Goal: Task Accomplishment & Management: Use online tool/utility

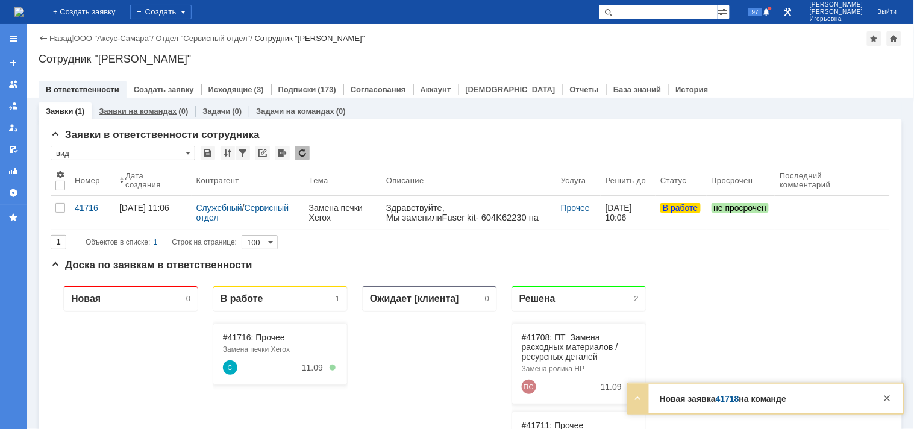
click at [139, 115] on link "Заявки на командах" at bounding box center [138, 111] width 78 height 9
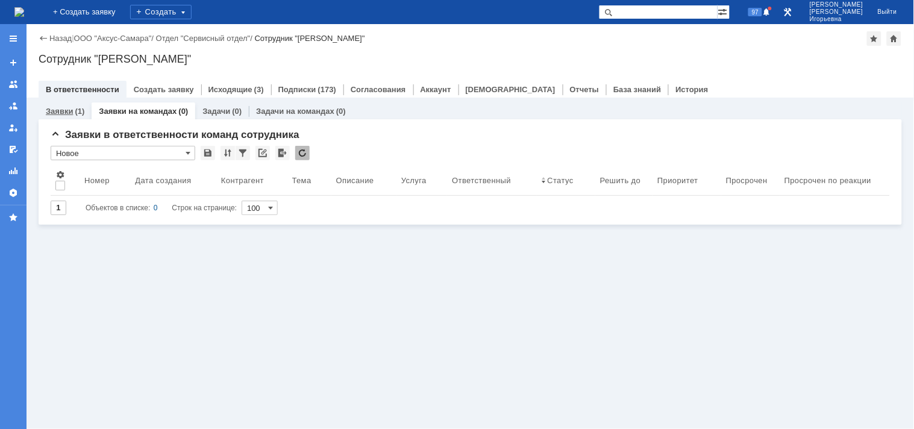
click at [66, 111] on link "Заявки" at bounding box center [59, 111] width 27 height 9
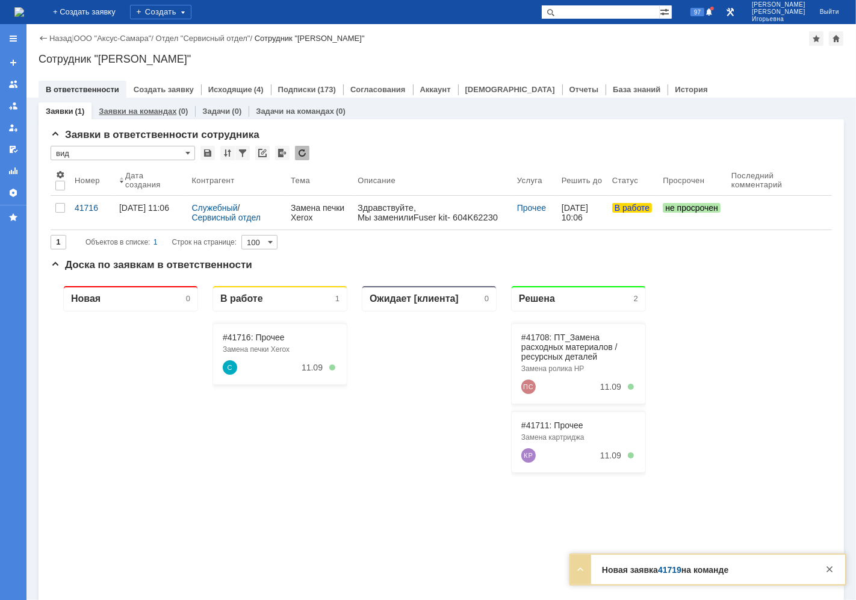
click at [146, 110] on link "Заявки на командах" at bounding box center [138, 111] width 78 height 9
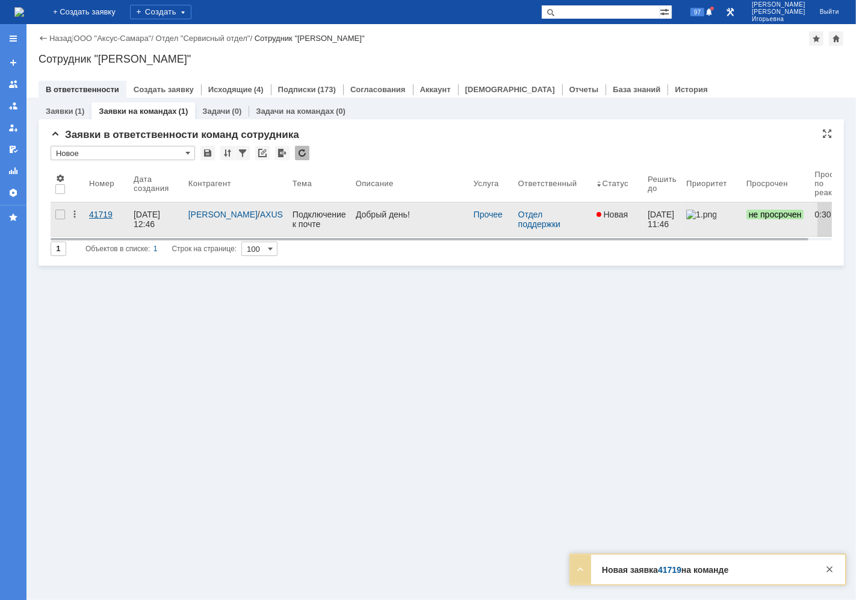
click at [110, 211] on div "41719" at bounding box center [106, 215] width 35 height 10
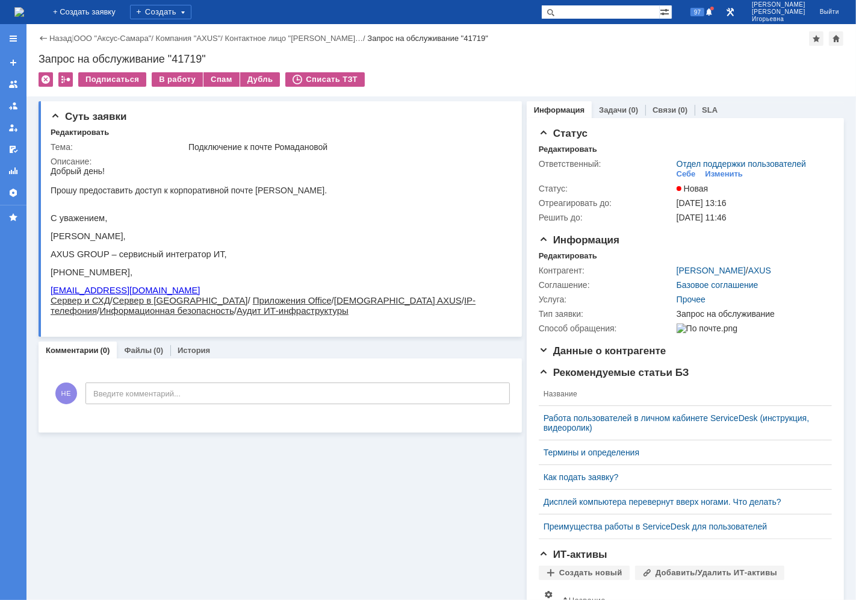
click at [24, 13] on img at bounding box center [19, 12] width 10 height 10
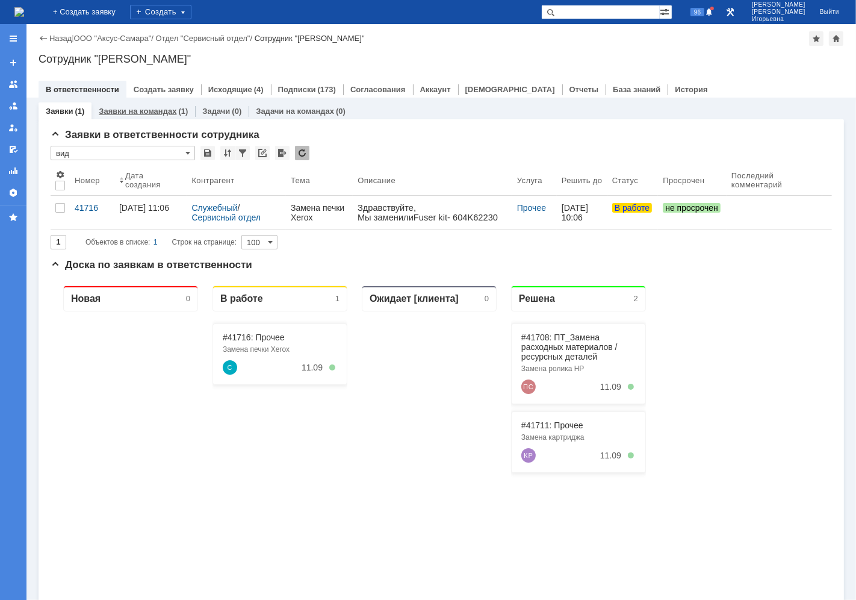
click at [158, 111] on link "Заявки на командах" at bounding box center [138, 111] width 78 height 9
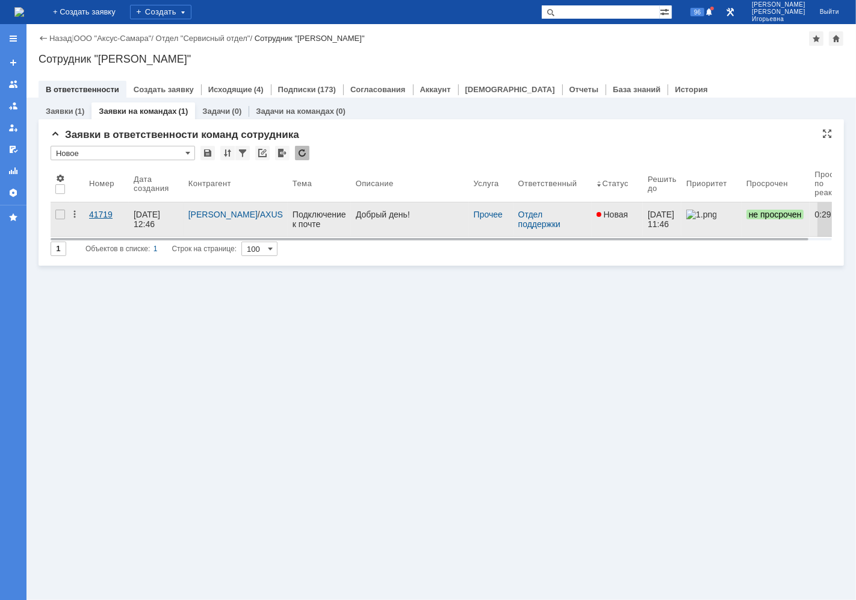
click at [95, 213] on div "41719" at bounding box center [106, 215] width 35 height 10
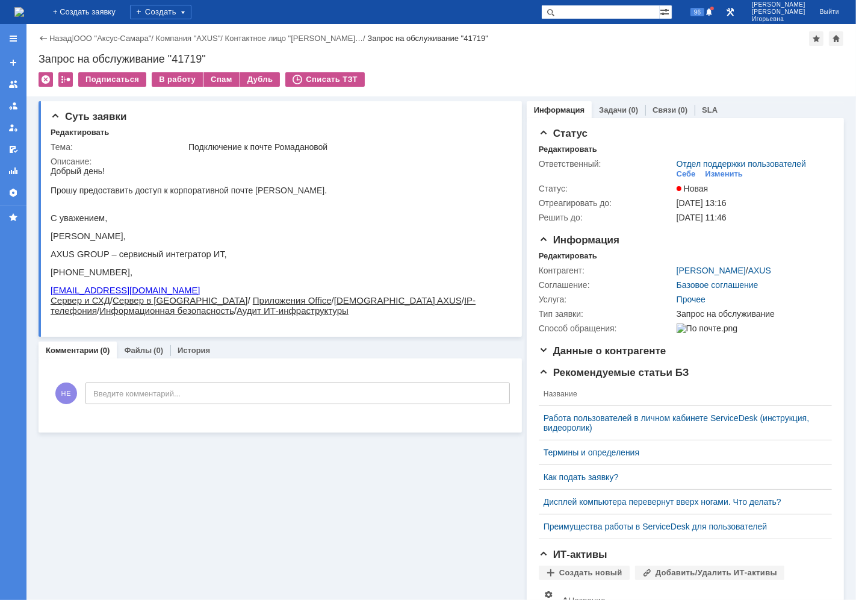
click at [175, 87] on td "В работу" at bounding box center [178, 80] width 52 height 16
click at [172, 80] on div "В работу" at bounding box center [177, 79] width 51 height 14
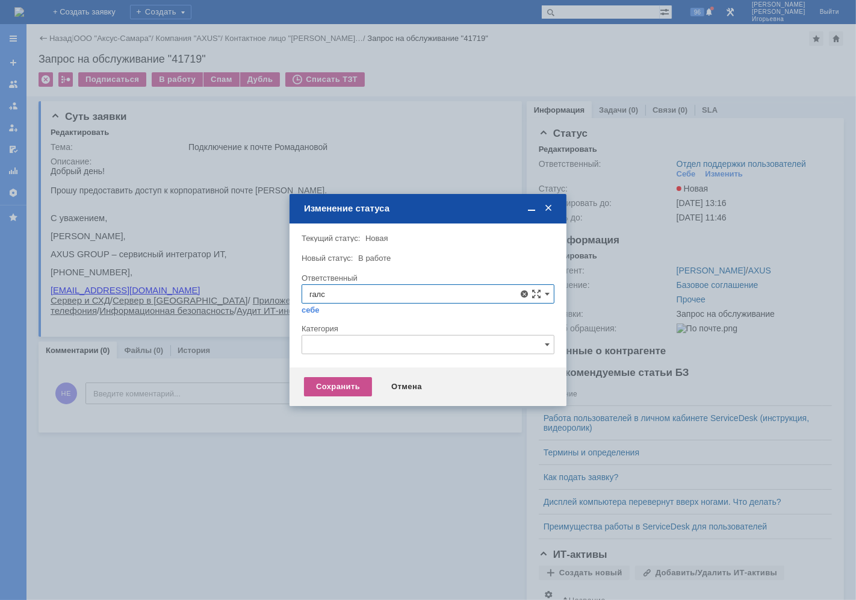
click at [389, 382] on span "[PERSON_NAME]" at bounding box center [428, 381] width 237 height 10
type input "[PERSON_NAME]"
click at [335, 388] on div "Сохранить" at bounding box center [338, 386] width 68 height 19
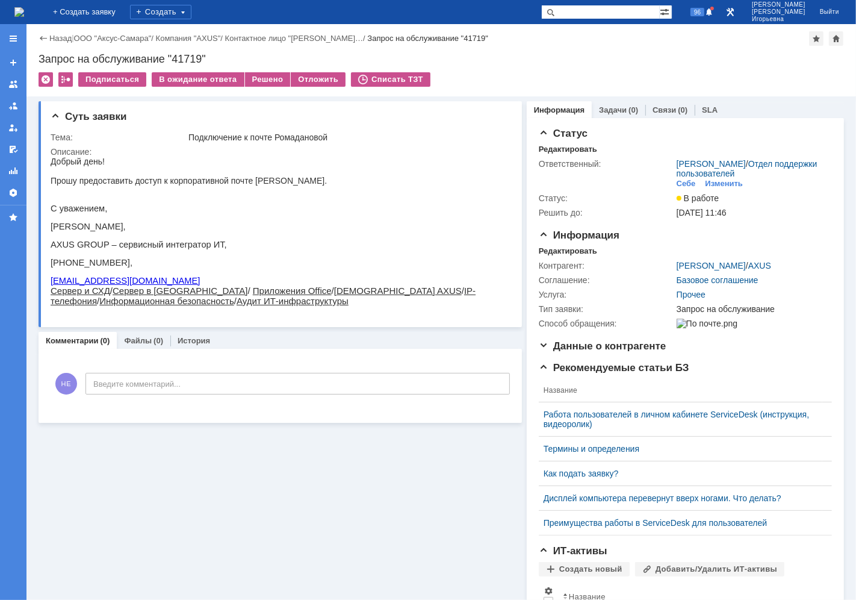
click at [187, 55] on div "Запрос на обслуживание "41719"" at bounding box center [442, 59] width 806 height 12
copy div "41719"
click at [24, 9] on img at bounding box center [19, 12] width 10 height 10
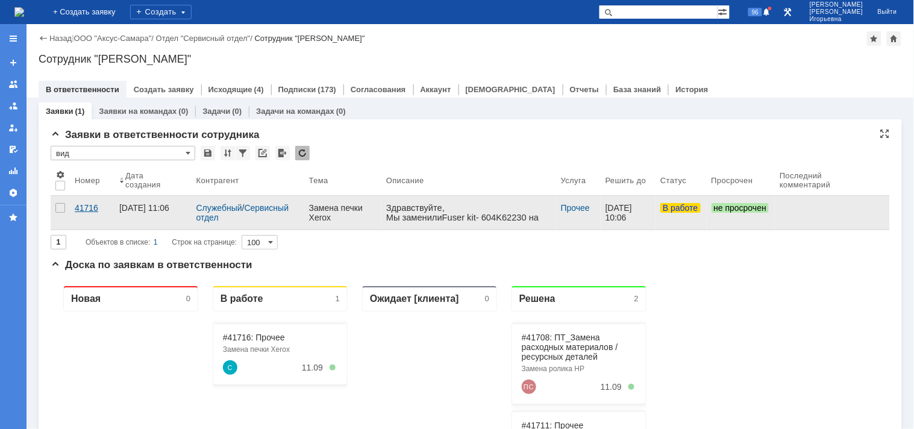
click at [80, 206] on div "41716" at bounding box center [92, 208] width 35 height 10
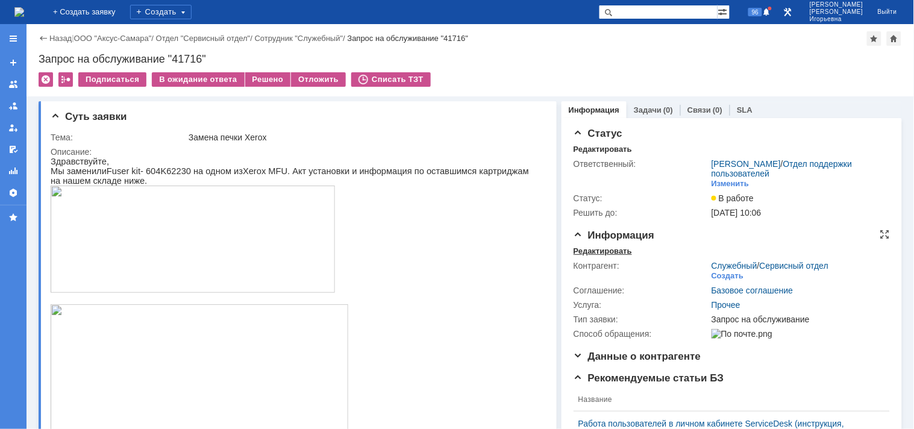
click at [587, 251] on div "Редактировать" at bounding box center [602, 251] width 58 height 10
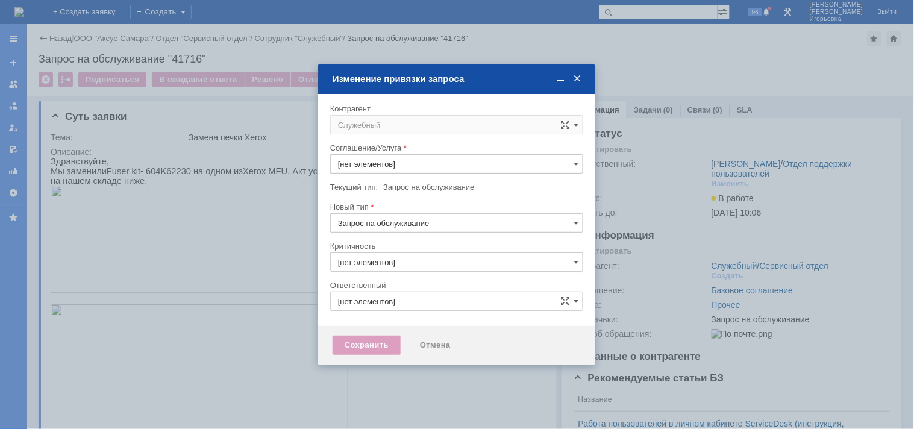
type input "3. Низкая"
type input "Прочее"
type input "Носенкова Елена Игорьевна"
type input "[не указано]"
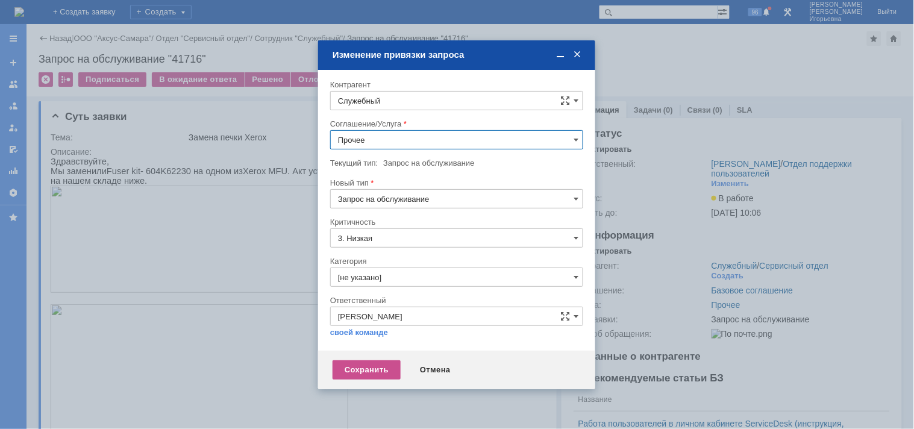
click at [395, 99] on input "Служебный" at bounding box center [456, 100] width 253 height 19
click at [393, 285] on span "Полухин Сергей" at bounding box center [399, 288] width 64 height 9
type input "Полухин Сергей"
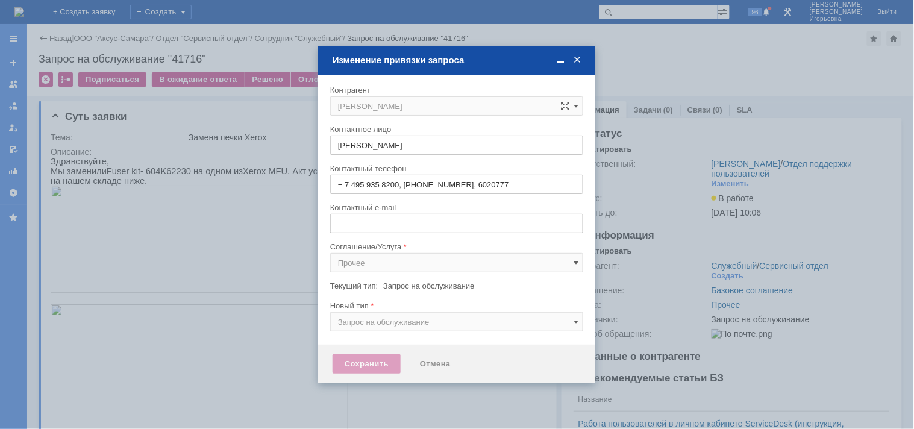
type input "sergey@slb.ru"
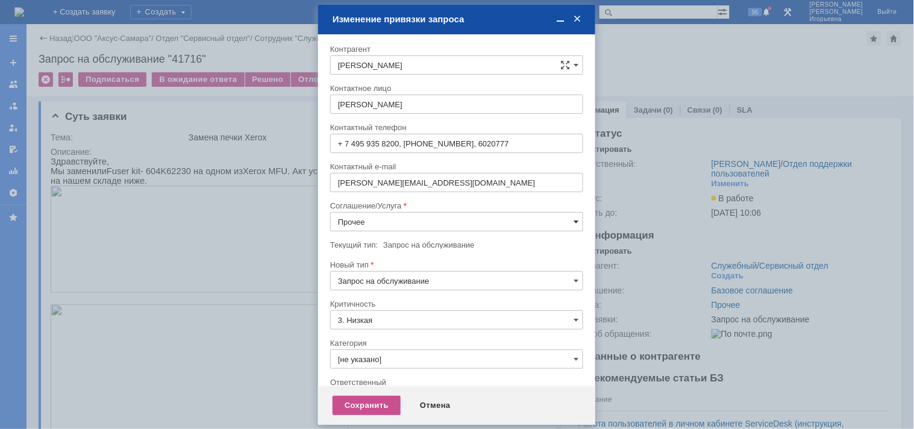
click at [573, 220] on span at bounding box center [575, 222] width 5 height 10
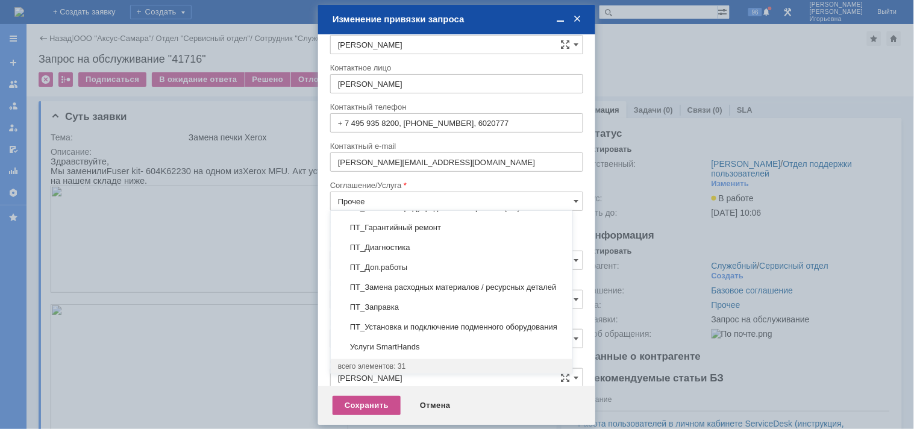
scroll to position [543, 0]
click at [382, 282] on span "ПТ_Замена расходных материалов / ресурсных деталей" at bounding box center [451, 287] width 227 height 10
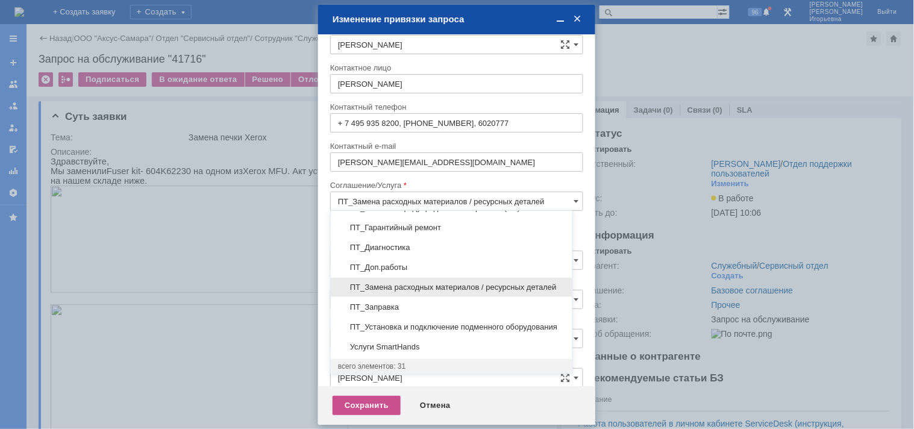
scroll to position [7, 0]
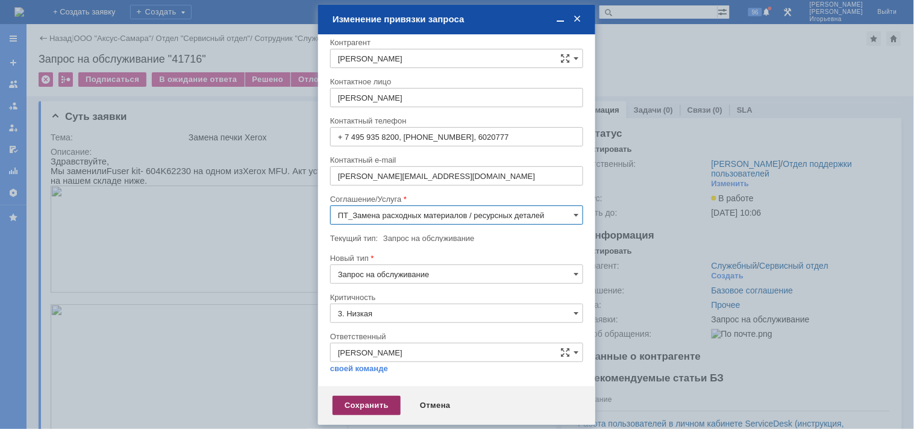
type input "ПТ_Замена расходных материалов / ресурсных деталей"
click at [358, 408] on div "Сохранить" at bounding box center [366, 405] width 68 height 19
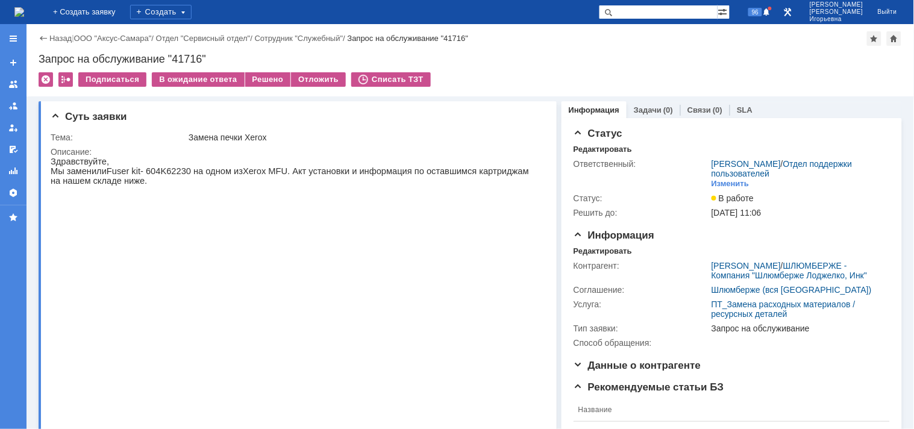
scroll to position [0, 0]
click at [184, 55] on div "Запрос на обслуживание "41716"" at bounding box center [470, 59] width 863 height 12
copy div "41716"
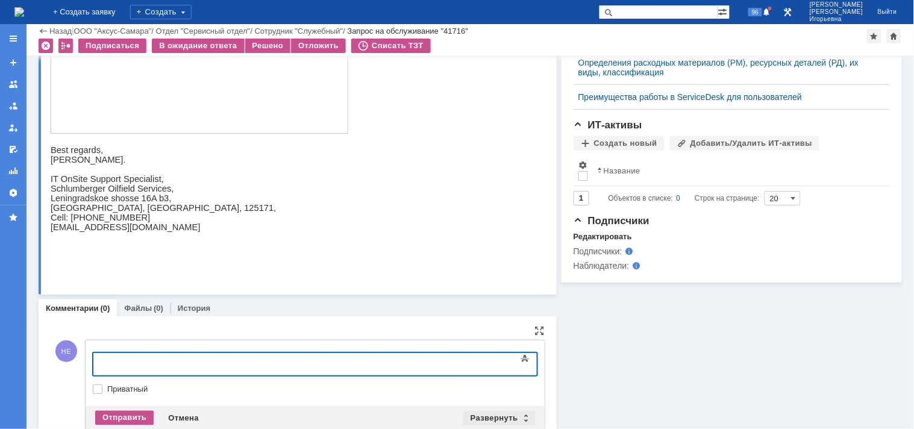
scroll to position [576, 0]
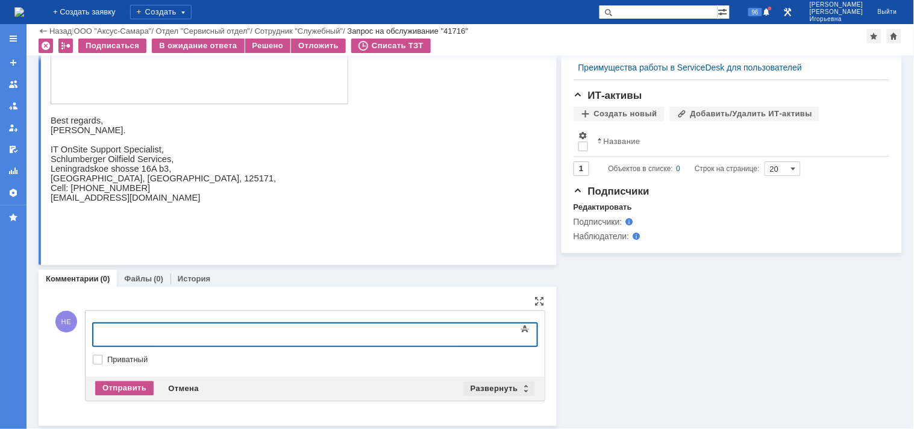
click at [519, 384] on div "Развернуть" at bounding box center [499, 388] width 72 height 14
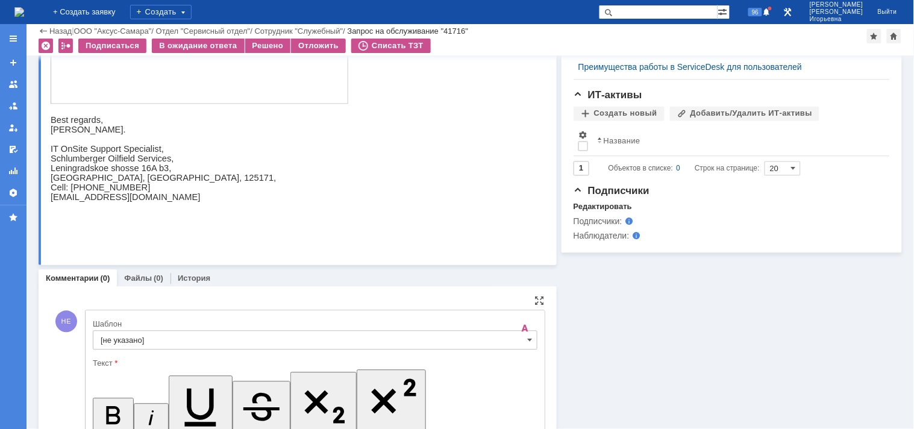
scroll to position [0, 0]
click at [528, 335] on span at bounding box center [530, 340] width 5 height 10
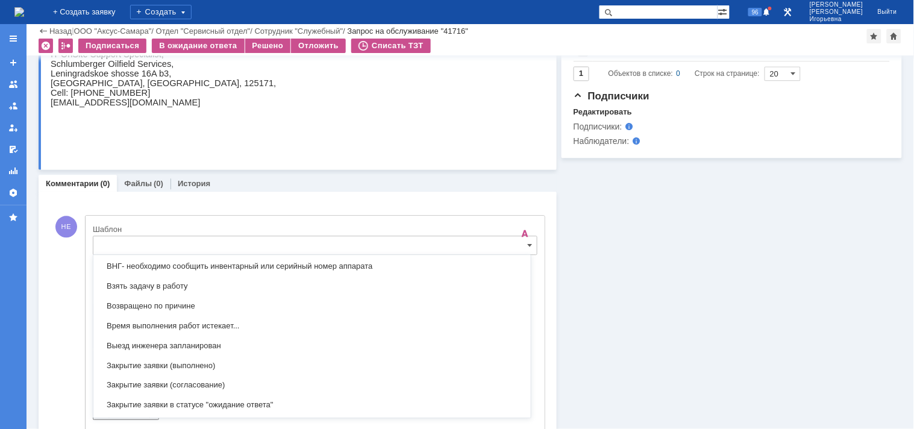
scroll to position [555, 0]
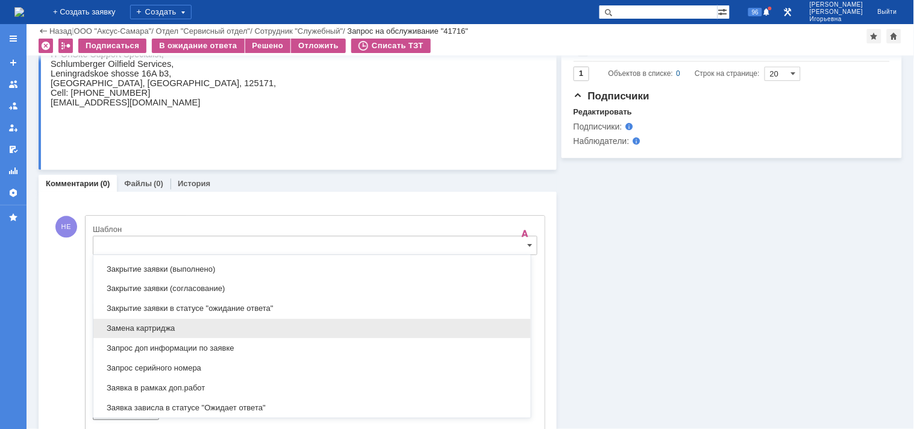
click at [126, 327] on span "Замена картриджа" at bounding box center [312, 328] width 423 height 10
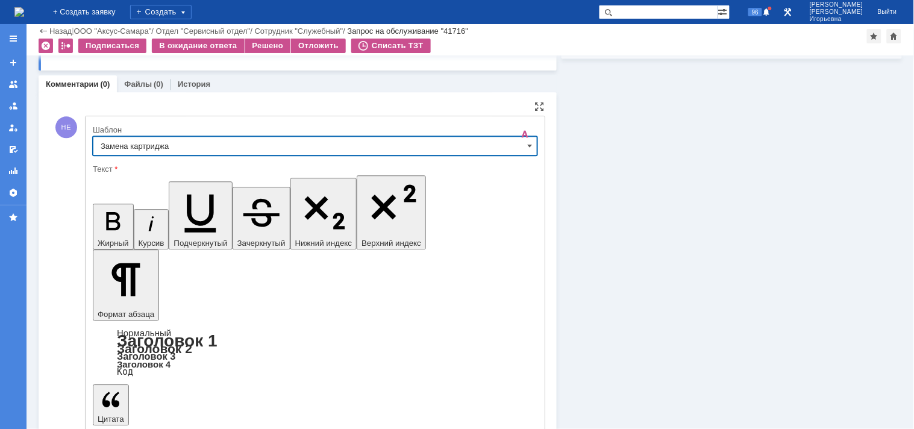
type input "Замена картриджа"
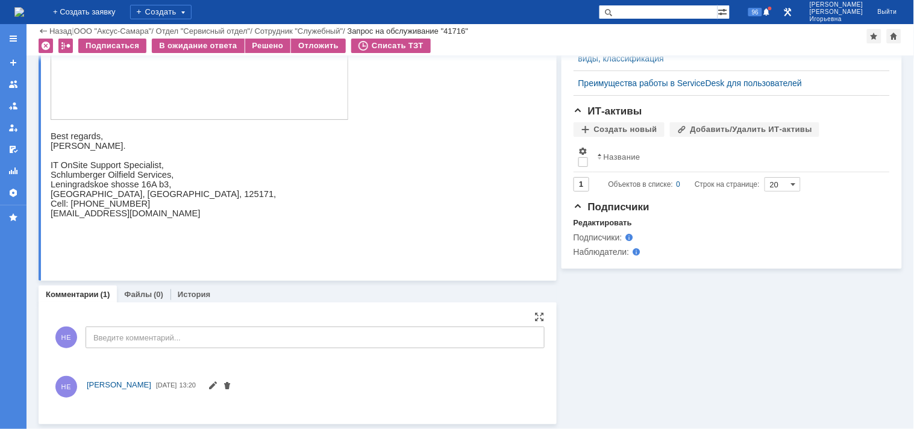
scroll to position [660, 0]
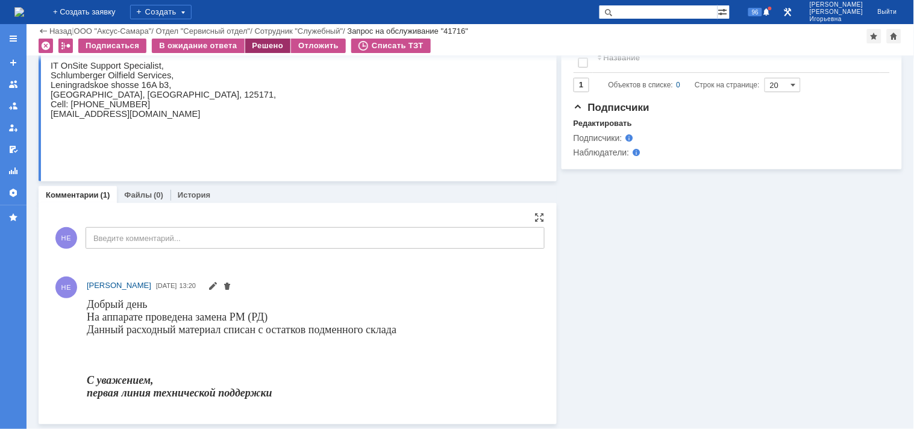
click at [265, 43] on div "Решено" at bounding box center [268, 46] width 46 height 14
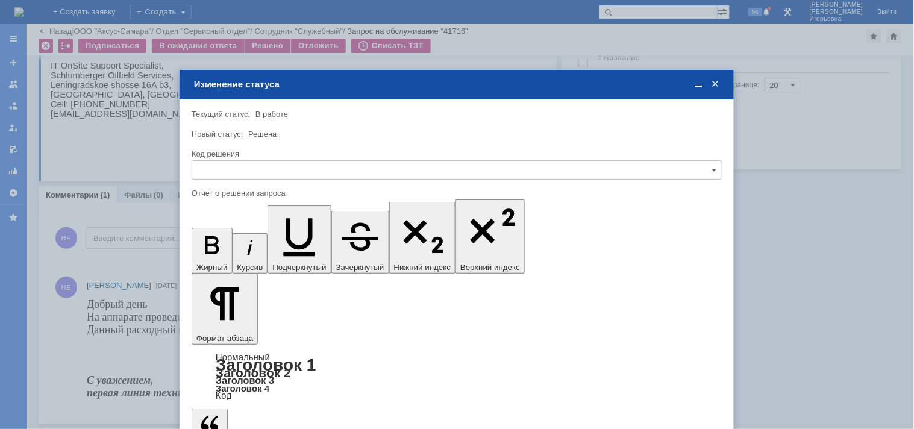
scroll to position [0, 0]
click at [241, 166] on input "text" at bounding box center [457, 169] width 530 height 19
click at [222, 248] on span "Решено" at bounding box center [456, 251] width 514 height 10
type input "Решено"
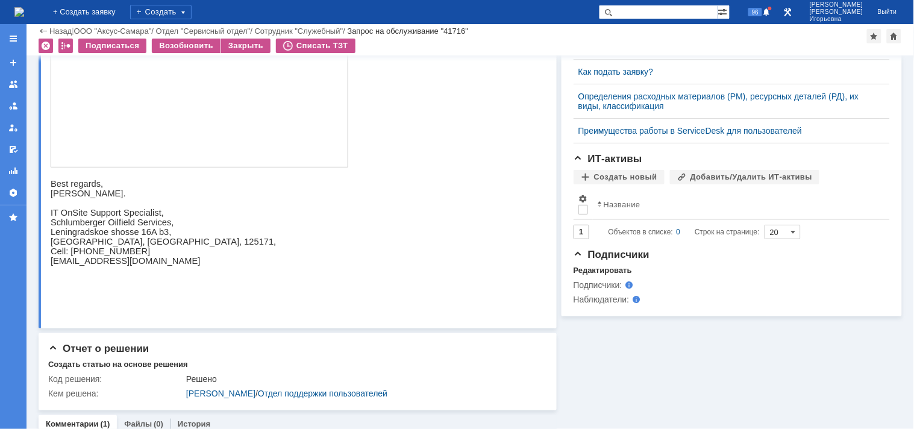
click at [24, 8] on img at bounding box center [19, 12] width 10 height 10
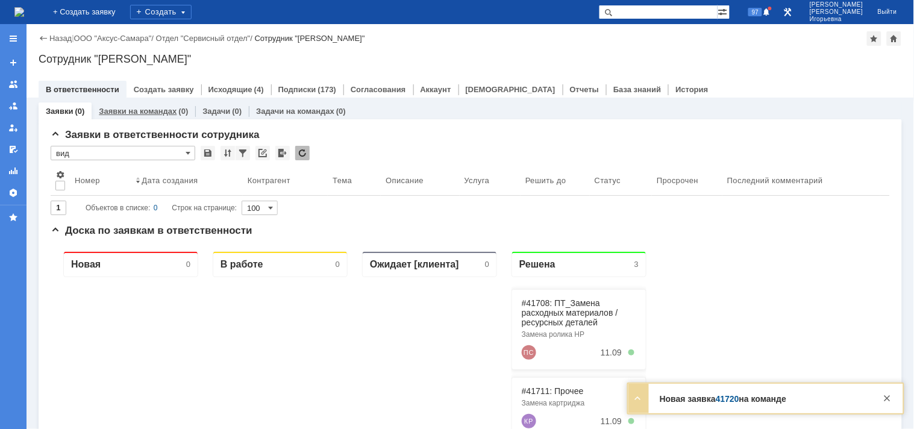
click at [158, 108] on link "Заявки на командах" at bounding box center [138, 111] width 78 height 9
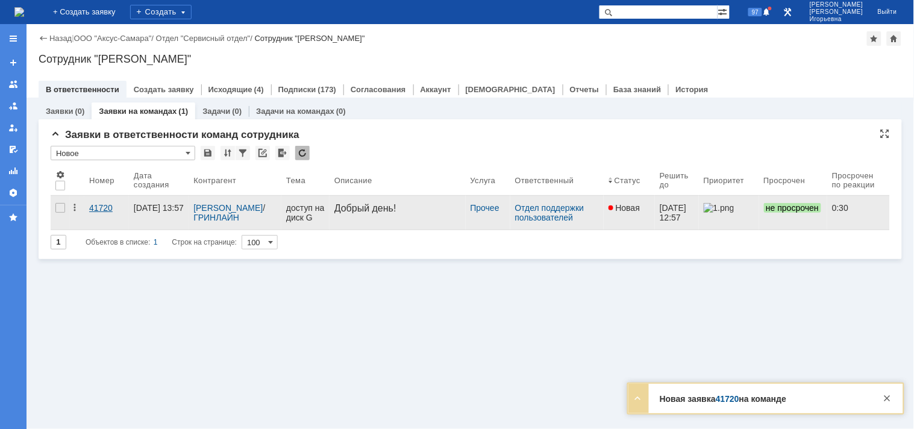
click at [109, 208] on div "41720" at bounding box center [106, 208] width 35 height 10
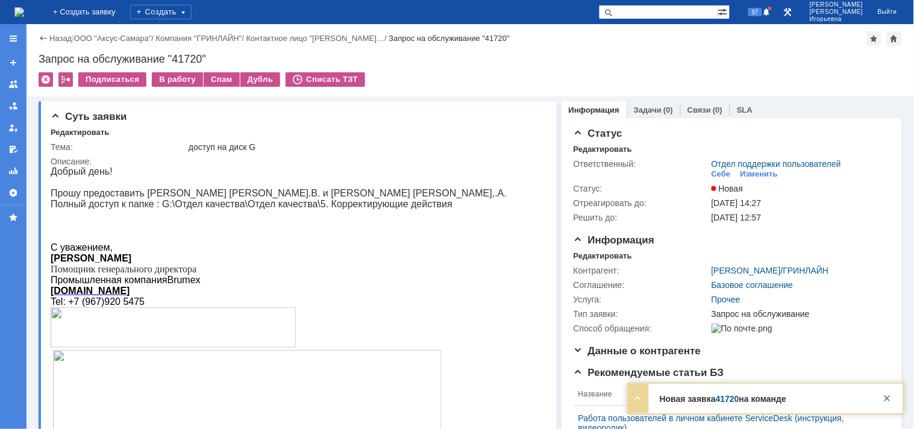
click at [24, 13] on img at bounding box center [19, 12] width 10 height 10
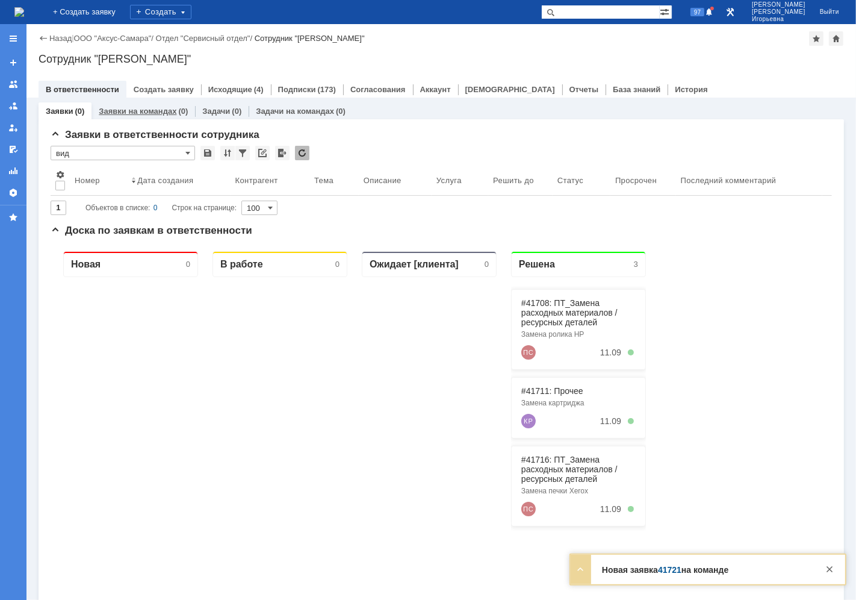
click at [149, 109] on link "Заявки на командах" at bounding box center [138, 111] width 78 height 9
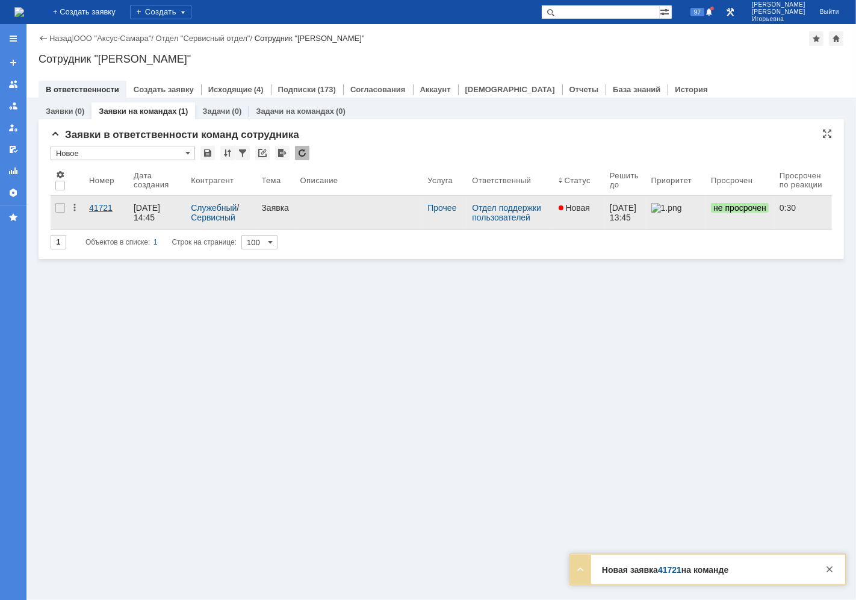
click at [96, 211] on div "41721" at bounding box center [106, 208] width 35 height 10
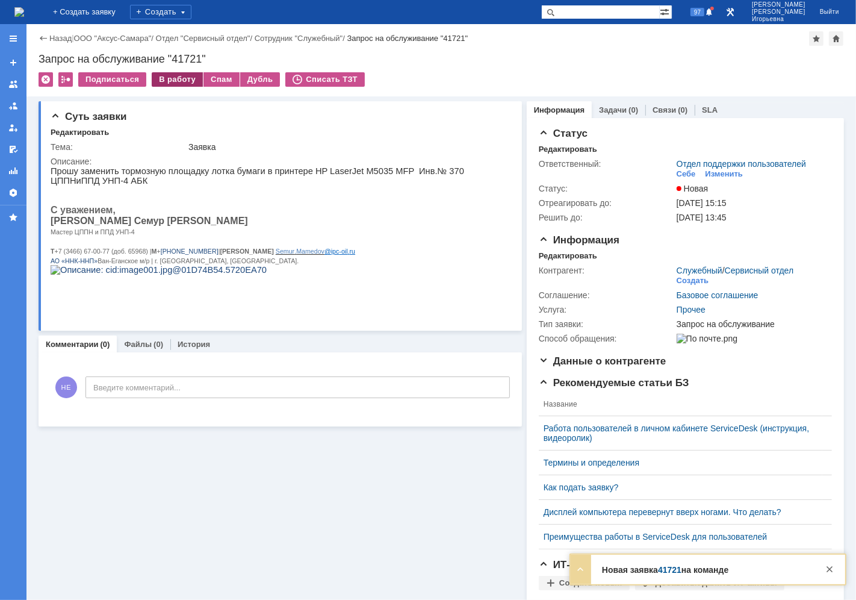
click at [179, 76] on div "В работу" at bounding box center [177, 79] width 51 height 14
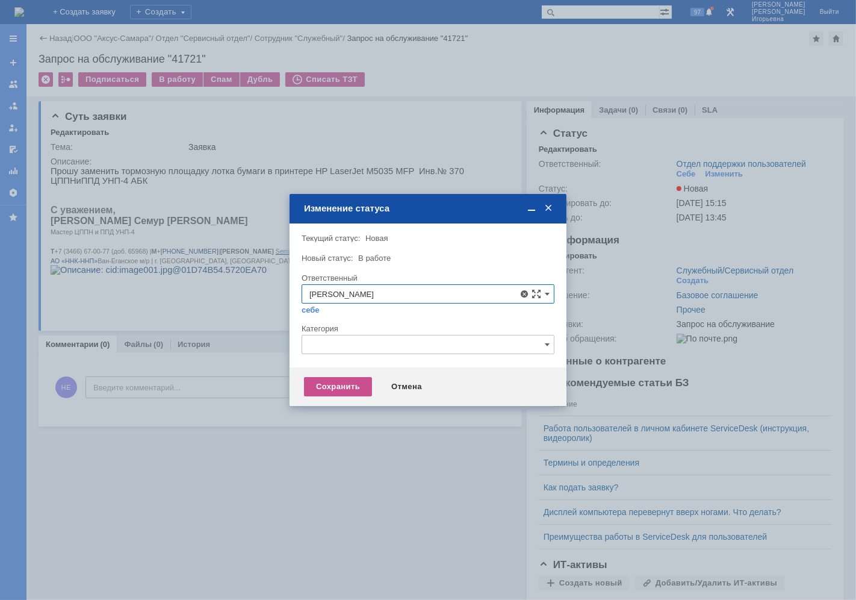
click at [351, 378] on span "Орлова Елена Владимировна" at bounding box center [428, 381] width 237 height 10
click at [346, 383] on div "Сохранить" at bounding box center [338, 386] width 68 height 19
type input "Орлова Елена Владимировна"
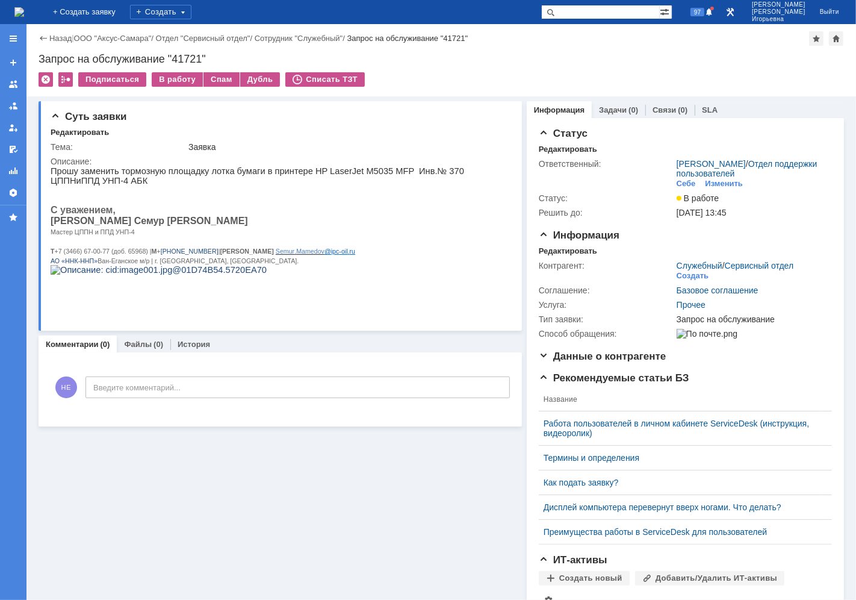
click at [187, 55] on div "Запрос на обслуживание "41721"" at bounding box center [442, 59] width 806 height 12
click at [187, 56] on div "Запрос на обслуживание "41721"" at bounding box center [442, 59] width 806 height 12
copy div "41721"
click at [24, 11] on img at bounding box center [19, 12] width 10 height 10
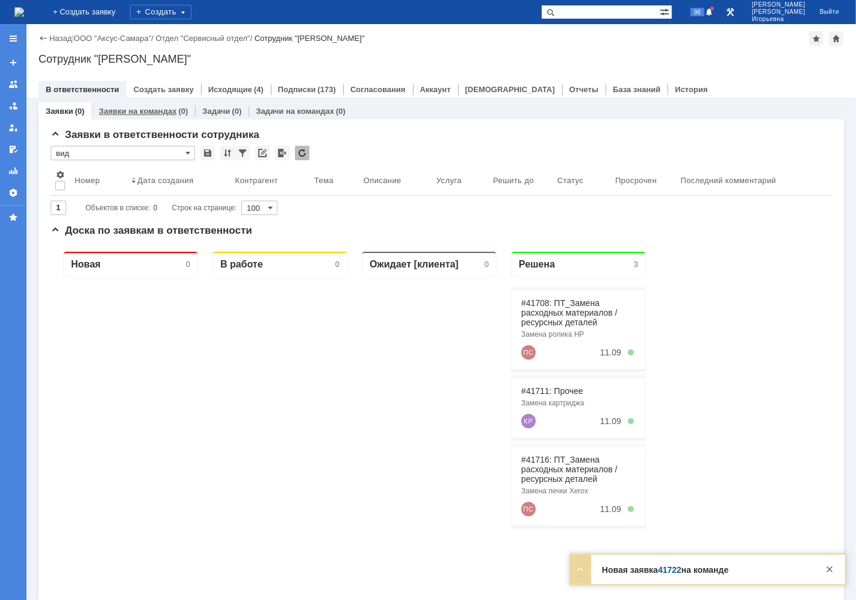
click at [153, 111] on link "Заявки на командах" at bounding box center [138, 111] width 78 height 9
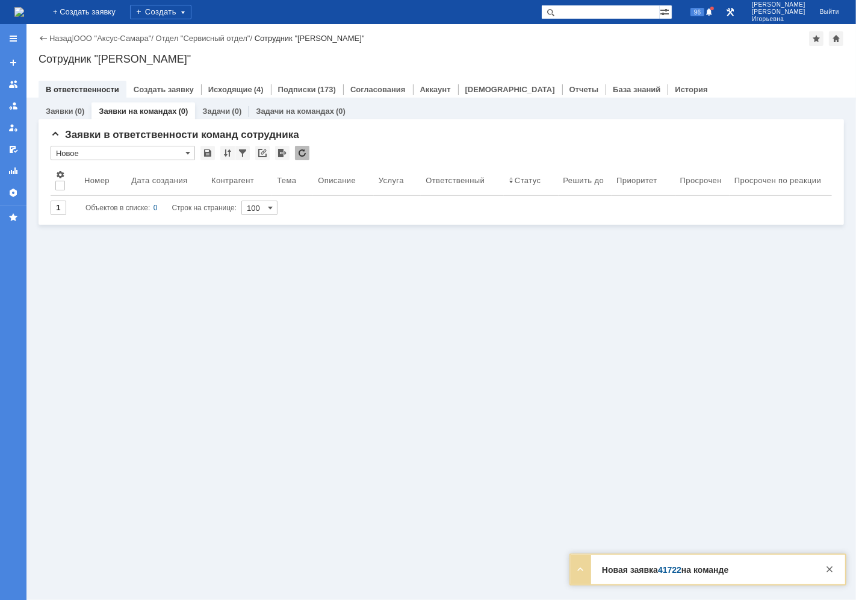
click at [594, 12] on input "text" at bounding box center [600, 12] width 119 height 14
type input "41722"
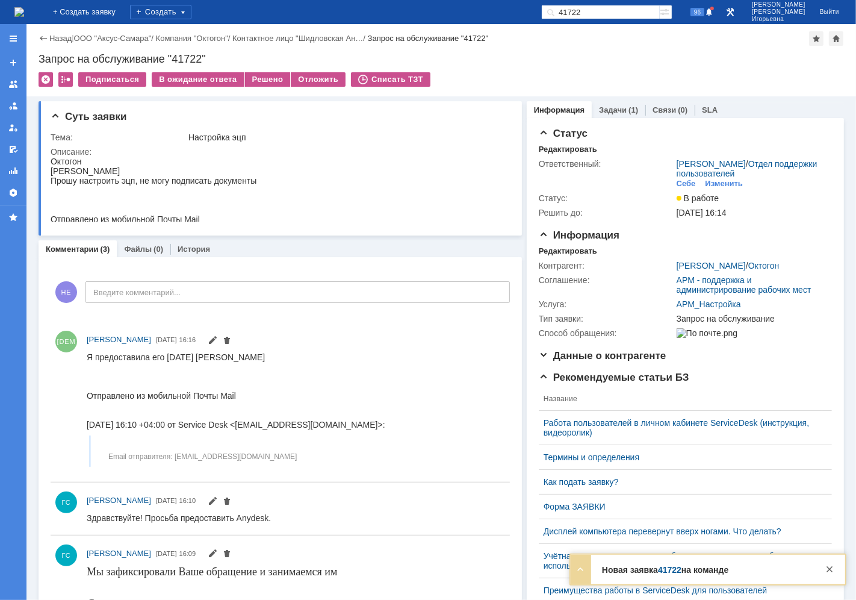
click at [24, 9] on img at bounding box center [19, 12] width 10 height 10
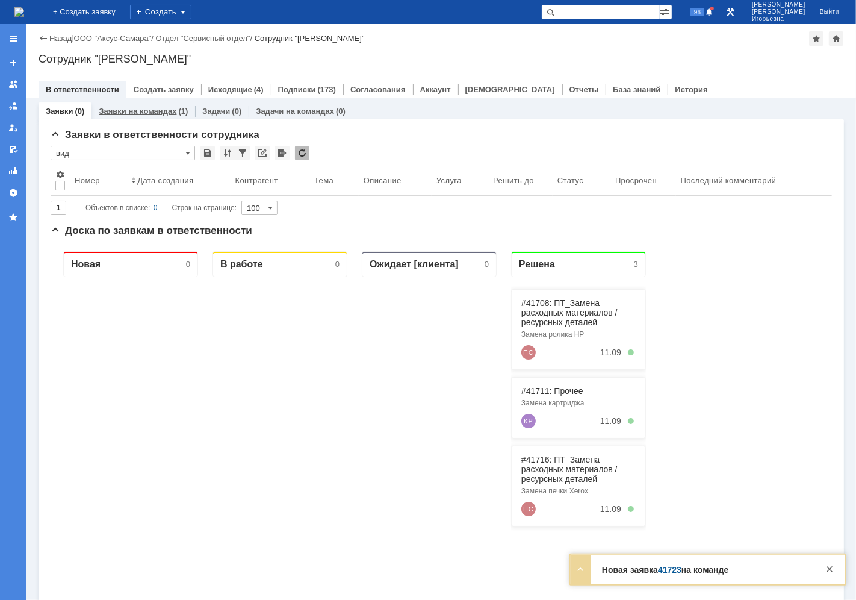
click at [154, 111] on link "Заявки на командах" at bounding box center [138, 111] width 78 height 9
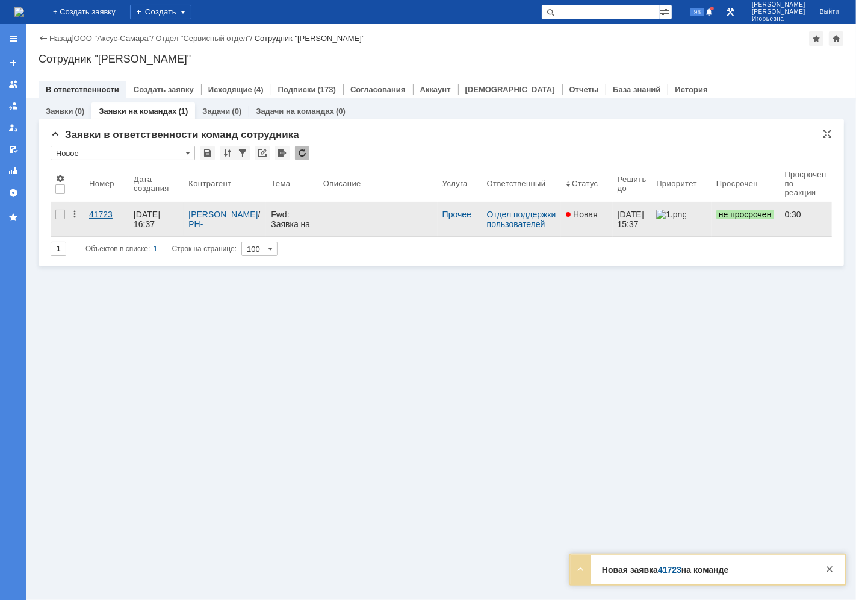
click at [102, 213] on div "41723" at bounding box center [106, 215] width 35 height 10
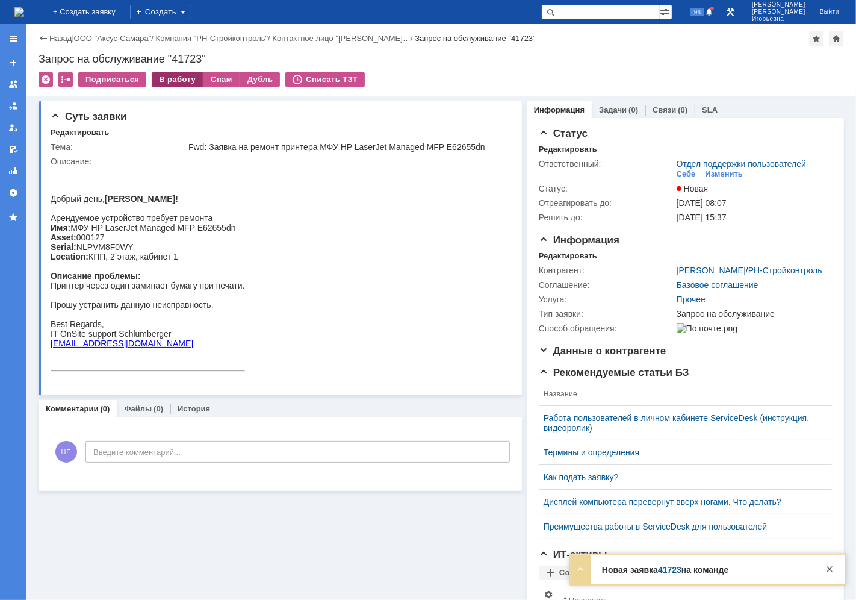
click at [184, 80] on div "В работу" at bounding box center [177, 79] width 51 height 14
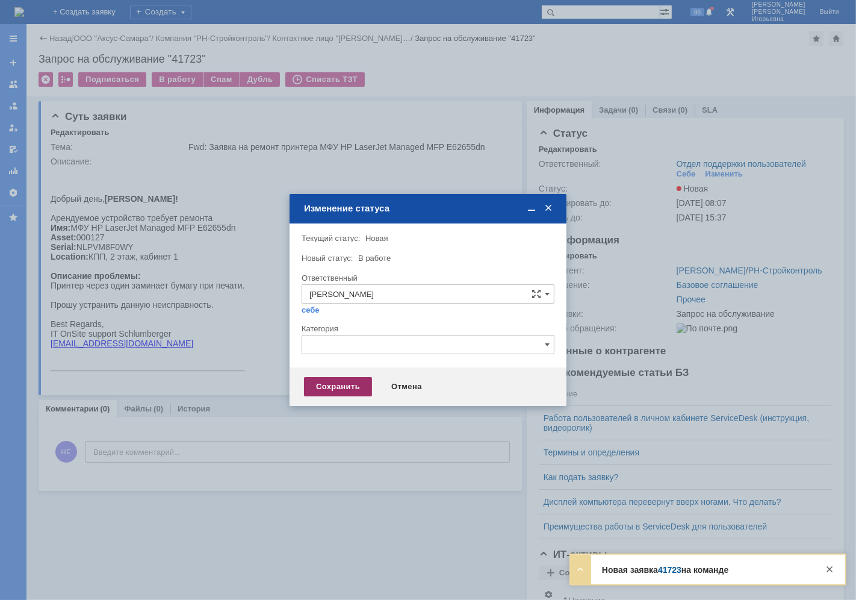
click at [354, 382] on div "Сохранить" at bounding box center [338, 386] width 68 height 19
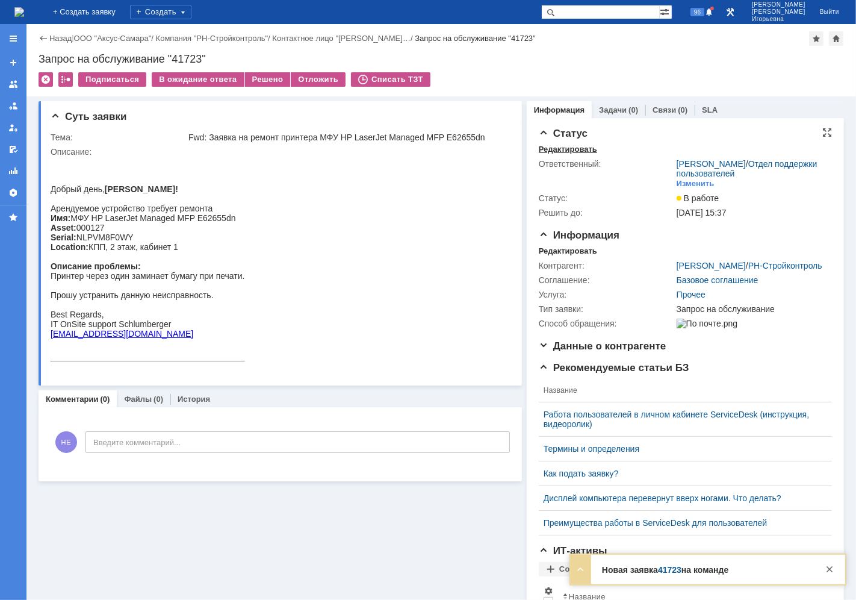
click at [557, 148] on div "Редактировать" at bounding box center [568, 150] width 58 height 10
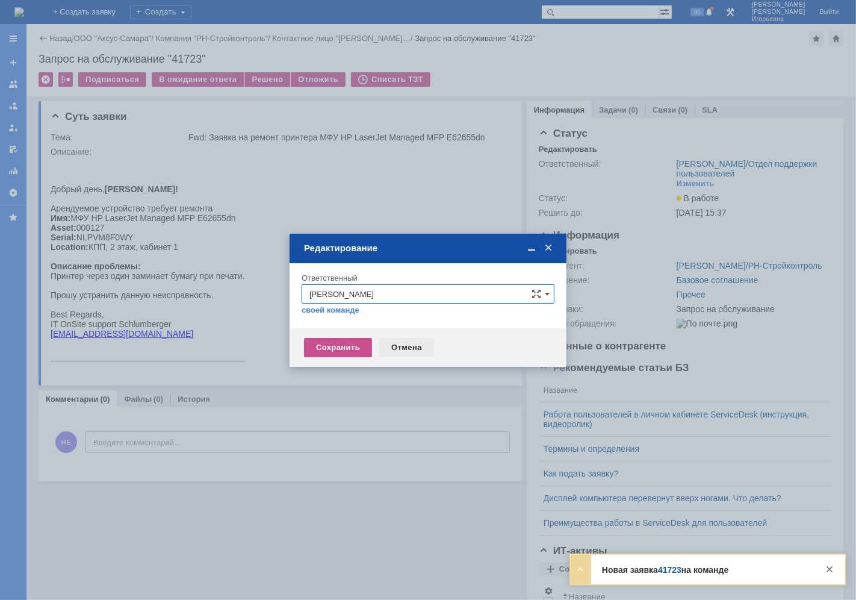
click at [399, 346] on div "Отмена" at bounding box center [406, 347] width 55 height 19
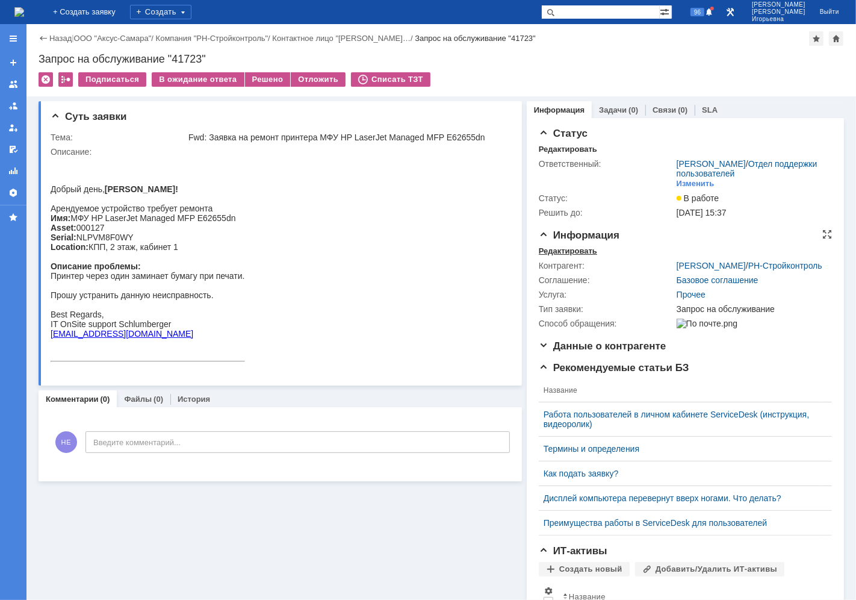
click at [539, 251] on div "Редактировать" at bounding box center [568, 251] width 58 height 10
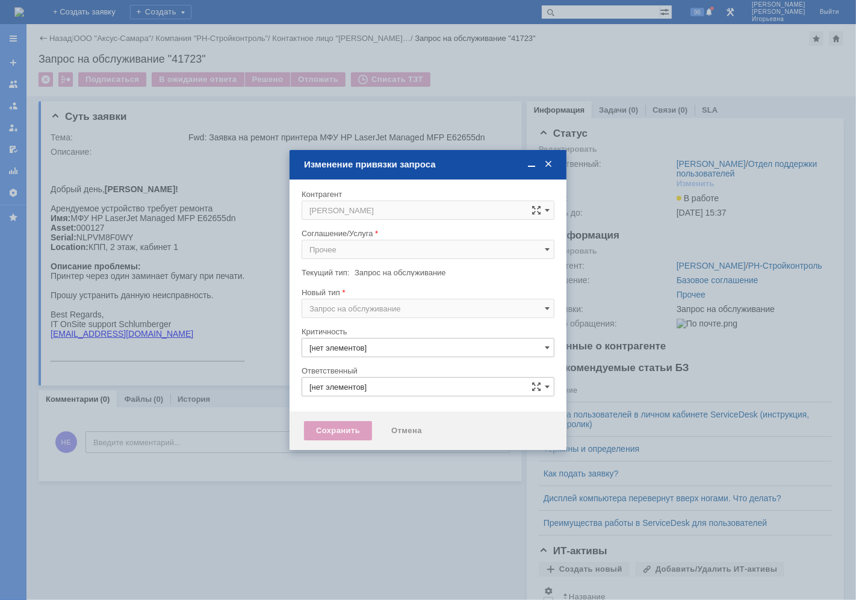
type input "3. Низкая"
type input "[не указано]"
type input "[PERSON_NAME]"
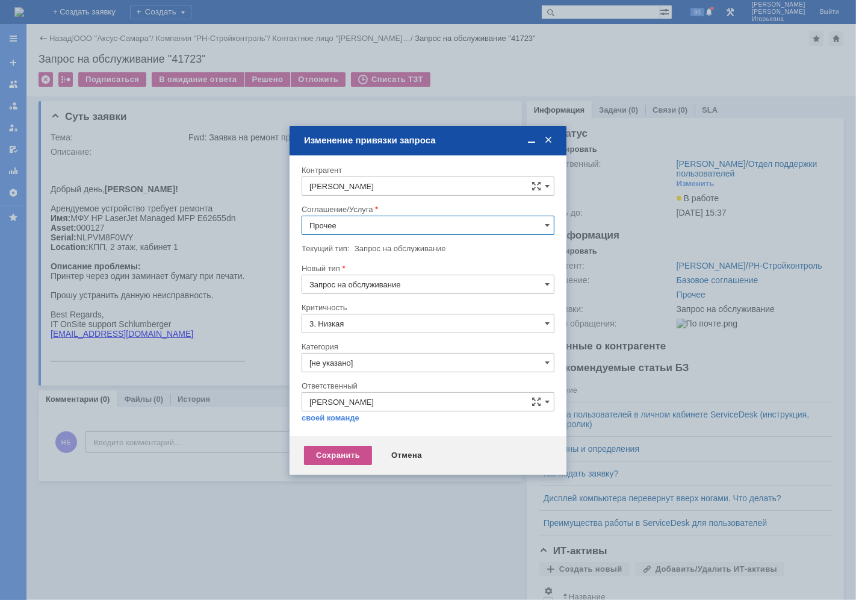
click at [389, 183] on input "[PERSON_NAME]" at bounding box center [428, 185] width 253 height 19
click at [363, 185] on input "[PERSON_NAME]" at bounding box center [428, 185] width 253 height 19
drag, startPoint x: 340, startPoint y: 187, endPoint x: 299, endPoint y: 184, distance: 41.1
click at [299, 184] on div "Внимание! Контрагент [PERSON_NAME]/Услуга Прочее Текущий тип: Запрос на обслужи…" at bounding box center [428, 295] width 277 height 281
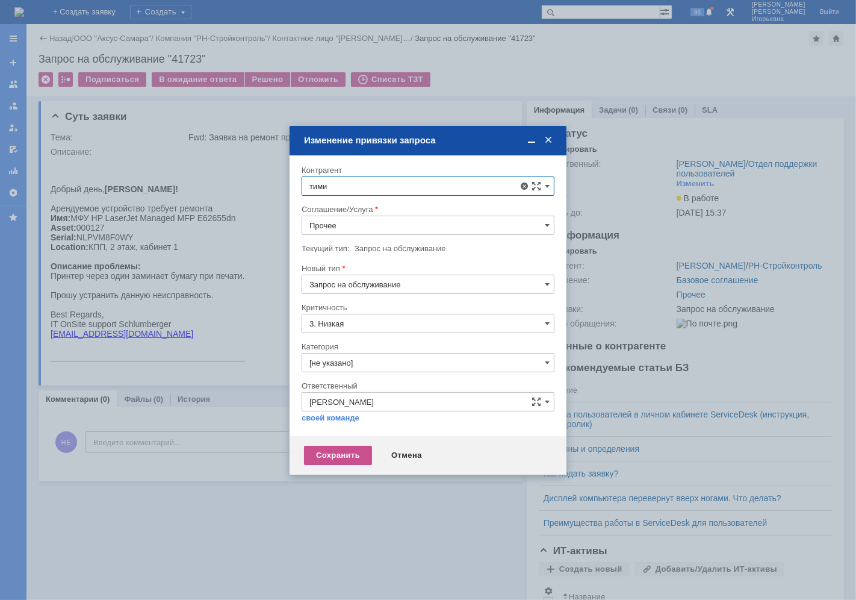
scroll to position [0, 0]
click at [340, 184] on input "тими" at bounding box center [428, 185] width 253 height 19
drag, startPoint x: 340, startPoint y: 184, endPoint x: 302, endPoint y: 186, distance: 38.6
click at [302, 186] on input "тими" at bounding box center [428, 185] width 253 height 19
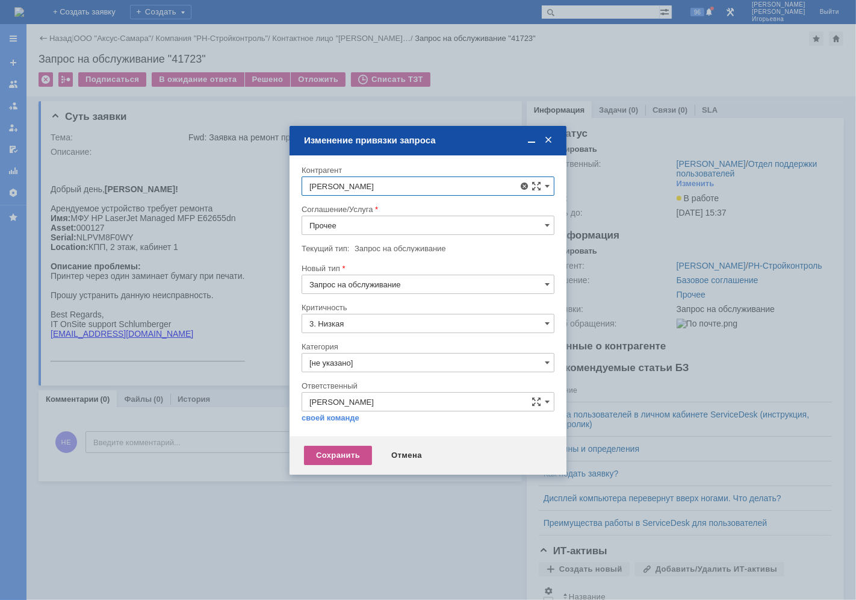
click at [389, 375] on span "[PERSON_NAME]" at bounding box center [371, 379] width 64 height 9
type input "[PERSON_NAME]"
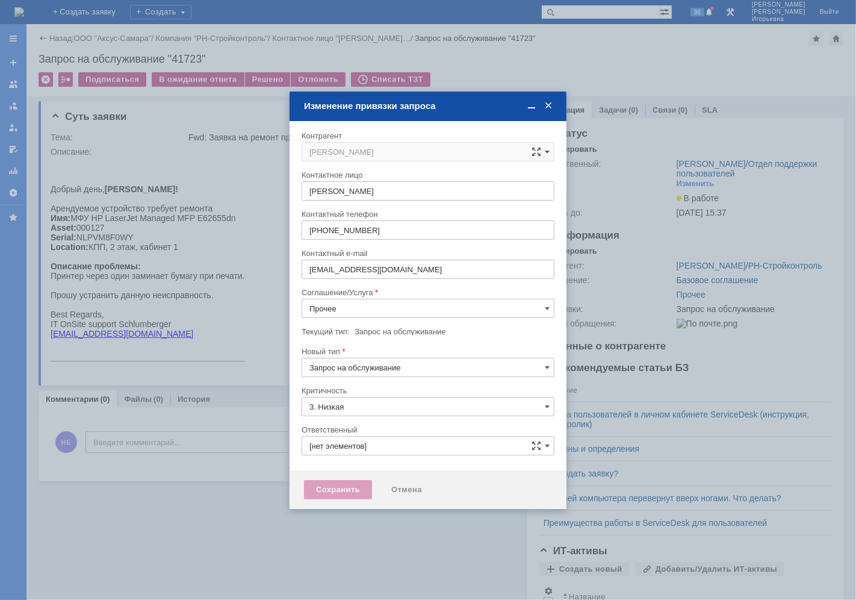
type input "[не указано]"
type input "[PERSON_NAME]"
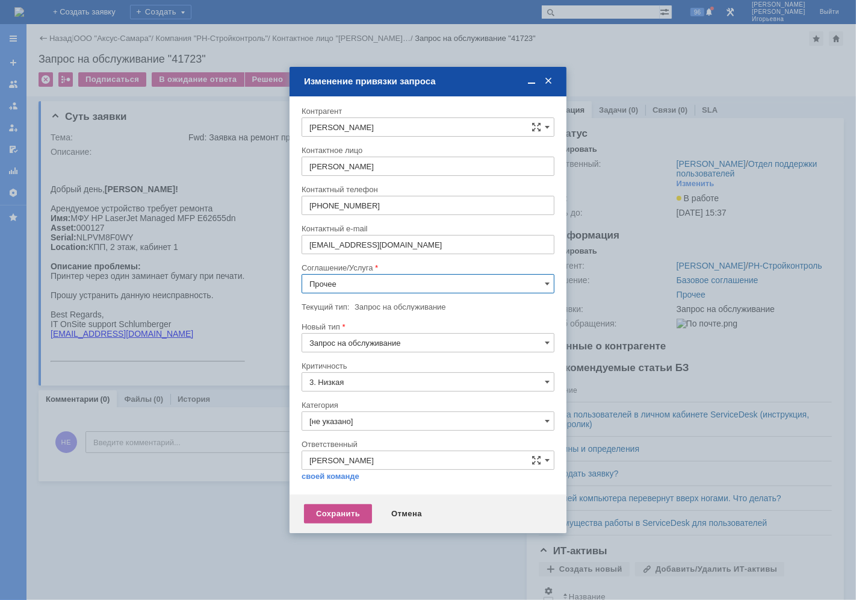
click at [387, 281] on input "Прочее" at bounding box center [428, 283] width 253 height 19
click at [376, 426] on span "ПТ_Диагностика" at bounding box center [428, 430] width 237 height 10
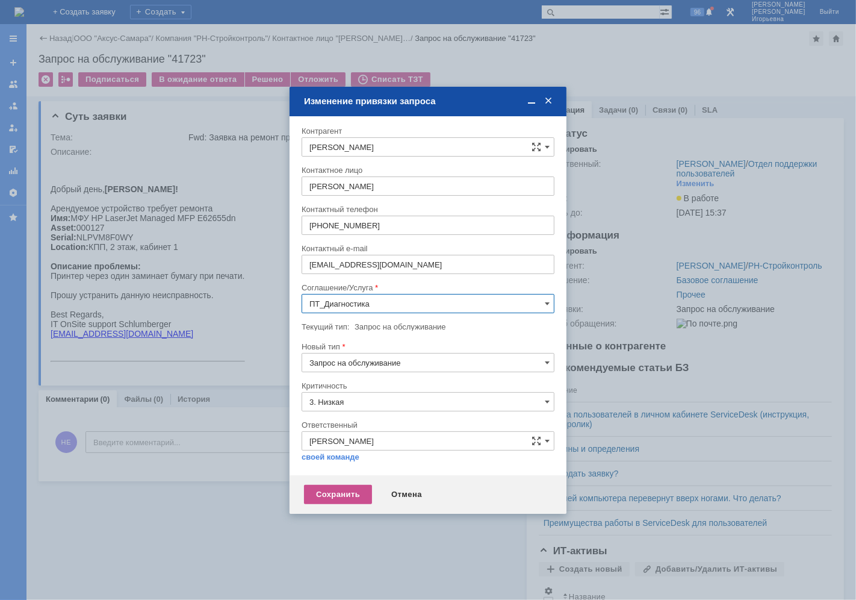
type input "ПТ_Диагностика"
click at [334, 496] on div "Сохранить" at bounding box center [338, 494] width 68 height 19
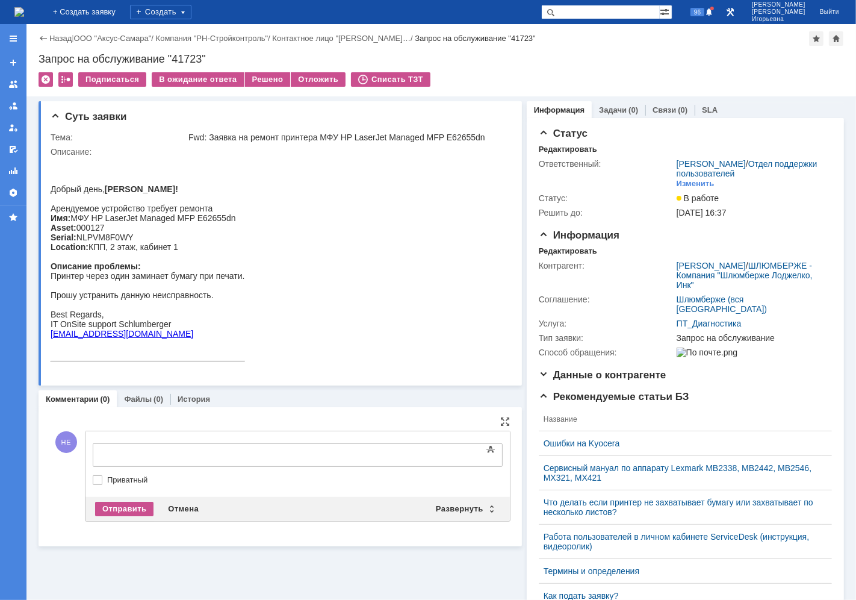
scroll to position [0, 0]
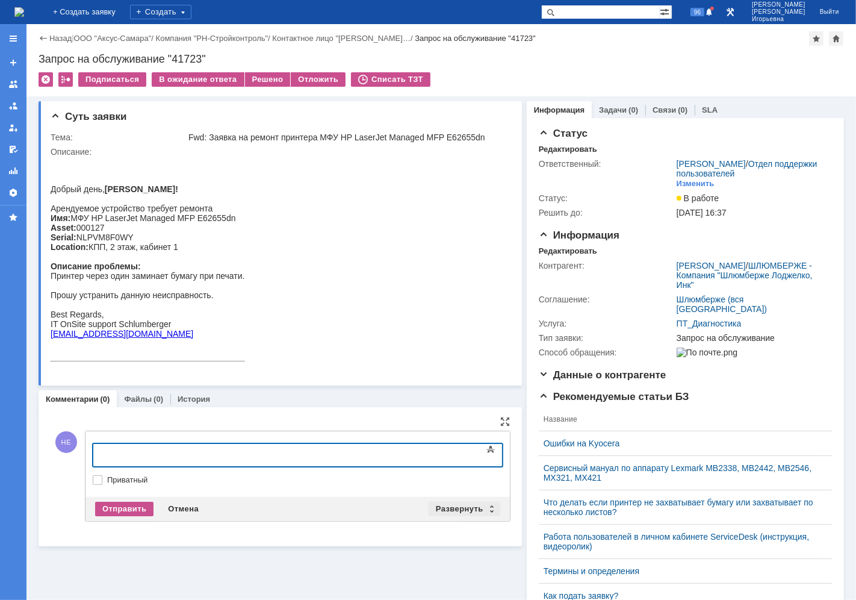
click at [482, 508] on div "Развернуть" at bounding box center [465, 509] width 72 height 14
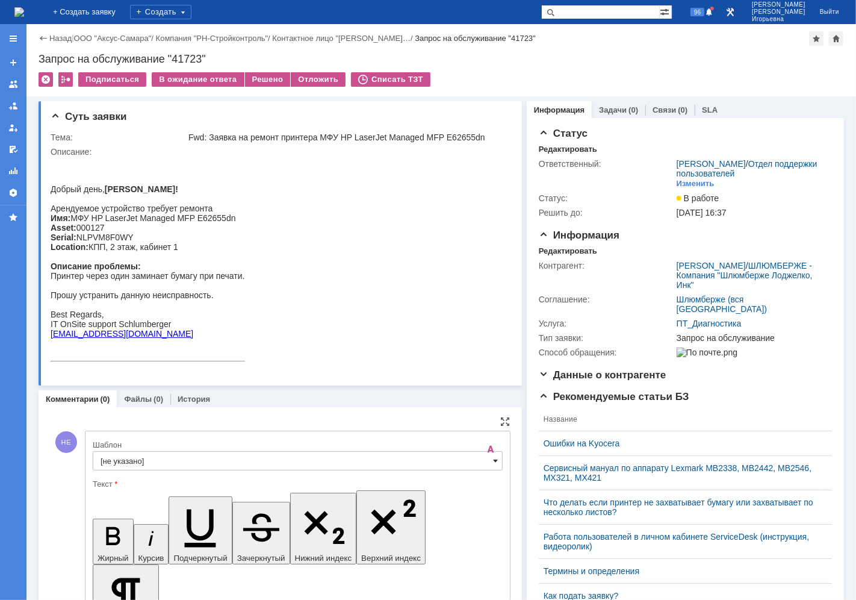
click at [493, 458] on span at bounding box center [495, 461] width 5 height 10
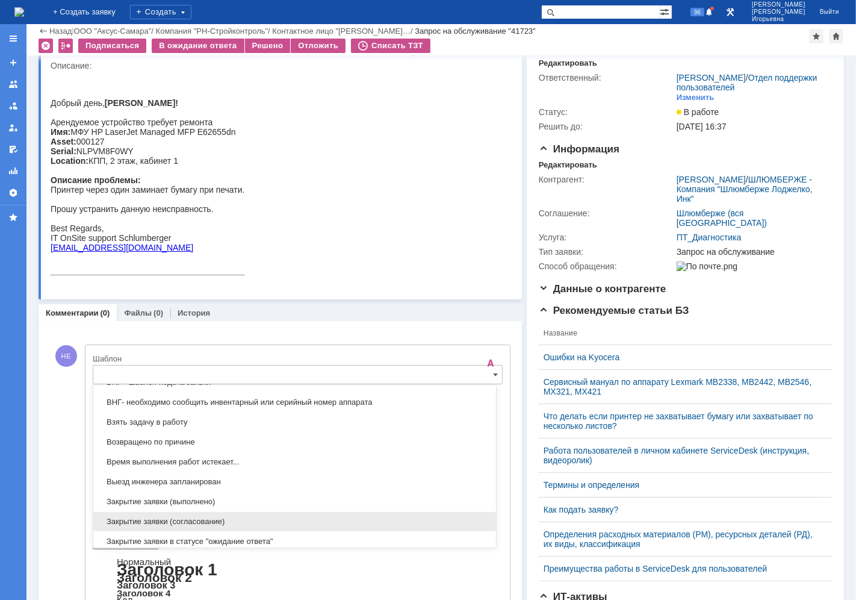
scroll to position [422, 0]
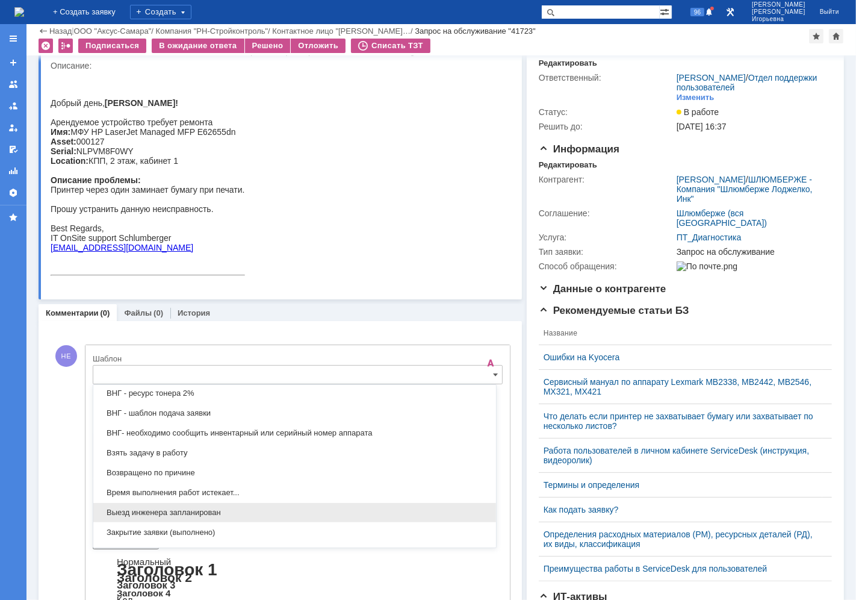
click at [117, 514] on span "Выезд инженера запланирован" at bounding box center [295, 513] width 388 height 10
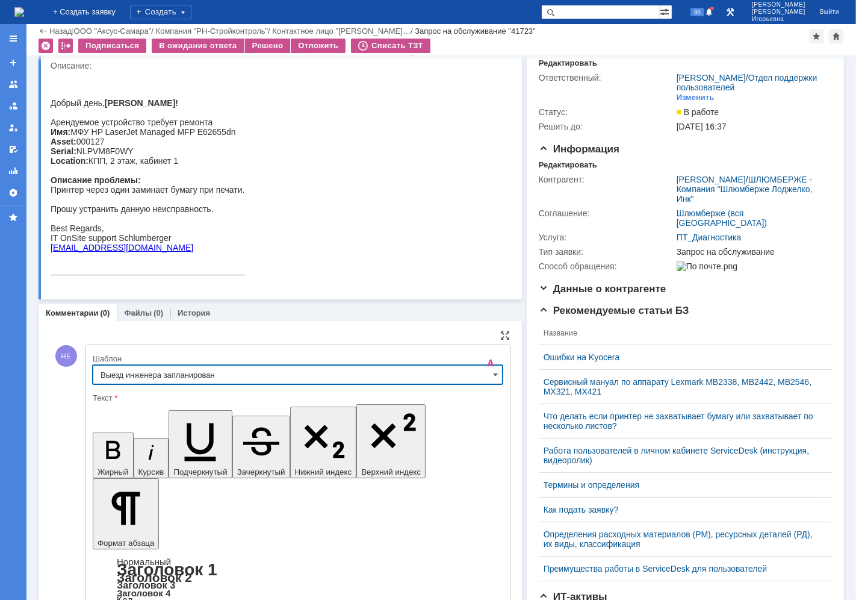
type input "Выезд инженера запланирован"
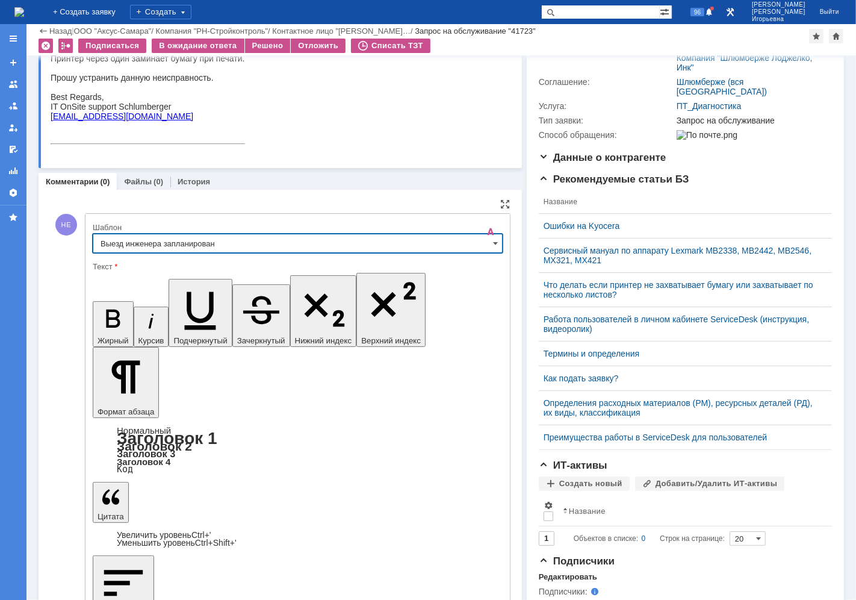
scroll to position [179, 0]
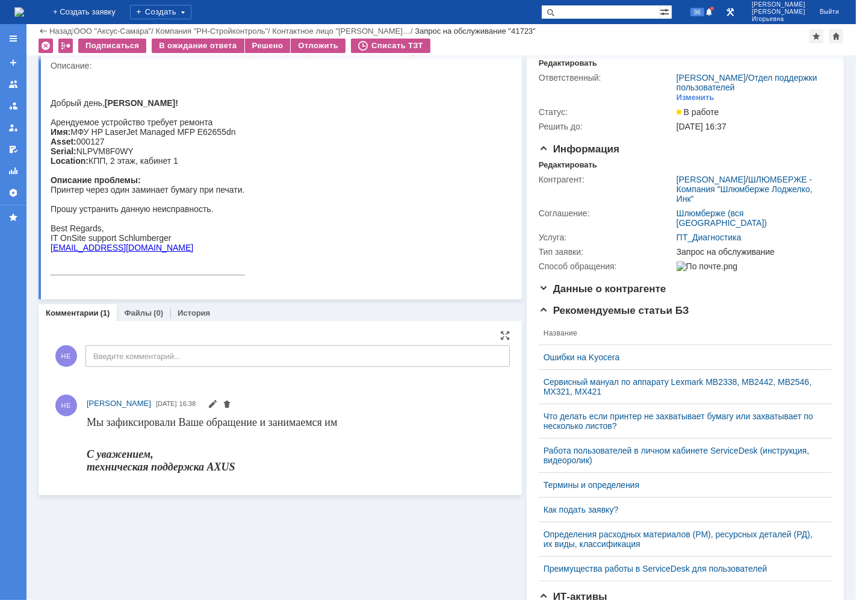
scroll to position [0, 0]
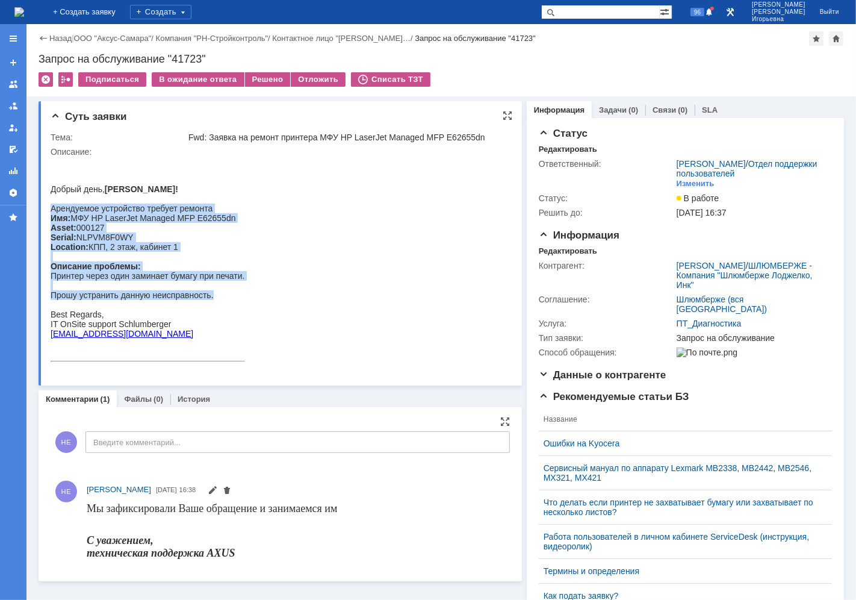
drag, startPoint x: 232, startPoint y: 304, endPoint x: 51, endPoint y: 202, distance: 207.4
click at [51, 202] on p "Добрый день, [PERSON_NAME]! Арендуемое устройство требует ремонта Имя: МФУ HP L…" at bounding box center [147, 261] width 195 height 154
copy p "Арендуемое устройство требует ремонта Имя: МФУ HP LaserJet Managed MFP E62655dn…"
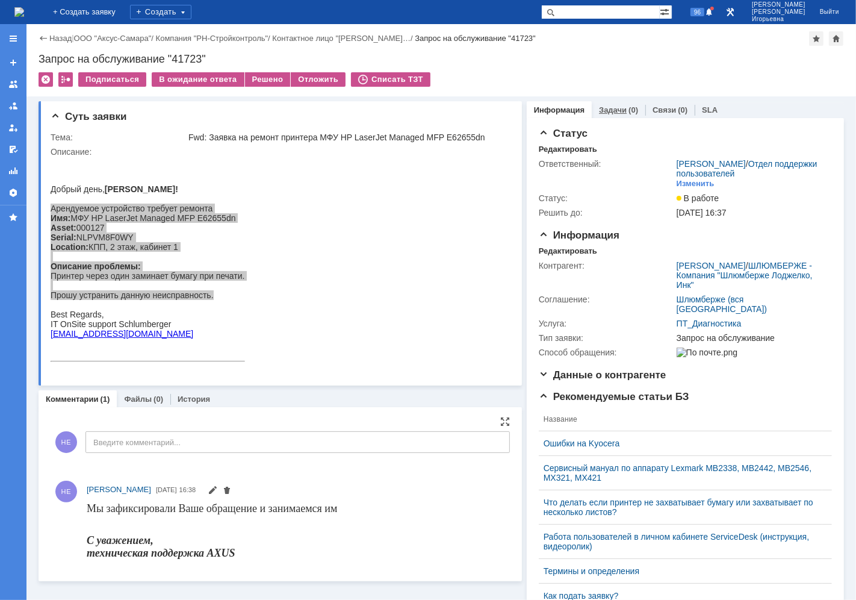
click at [607, 110] on link "Задачи" at bounding box center [613, 109] width 28 height 9
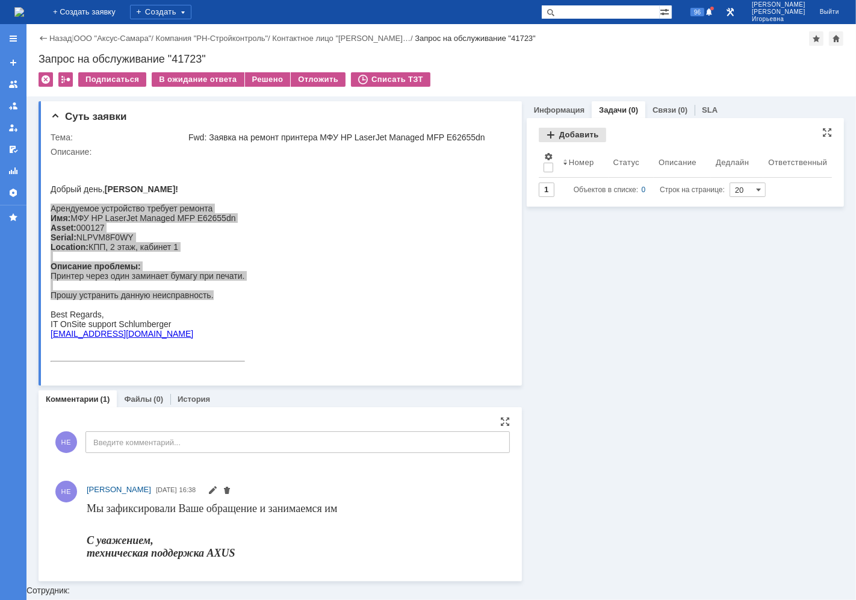
click at [571, 134] on div "Добавить" at bounding box center [572, 135] width 67 height 14
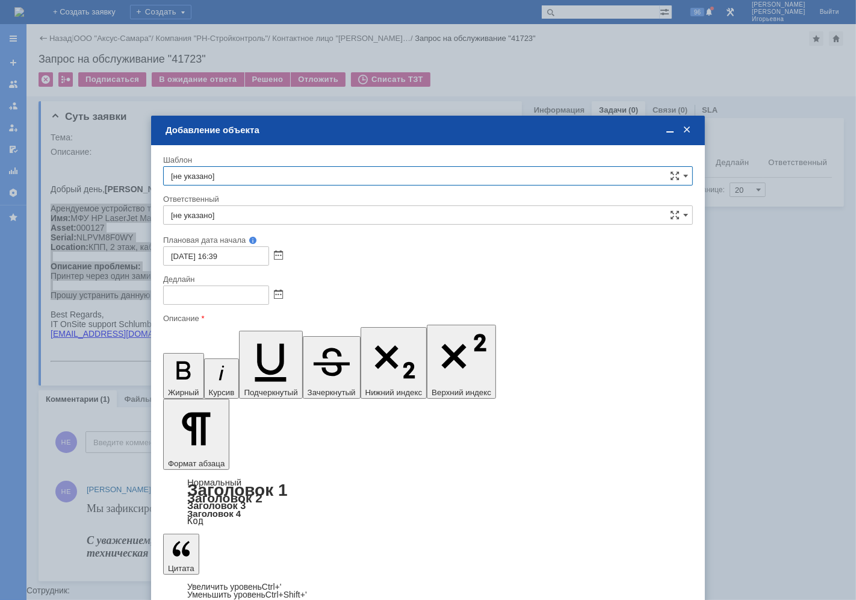
click at [231, 172] on input "[не указано]" at bounding box center [428, 175] width 530 height 19
type input "i"
click at [288, 280] on span "Шлюмберже (НовыйУренгой) - ремонт оборудования" at bounding box center [428, 280] width 514 height 10
type input "Шлюмберже (НовыйУренгой) - ремонт оборудования"
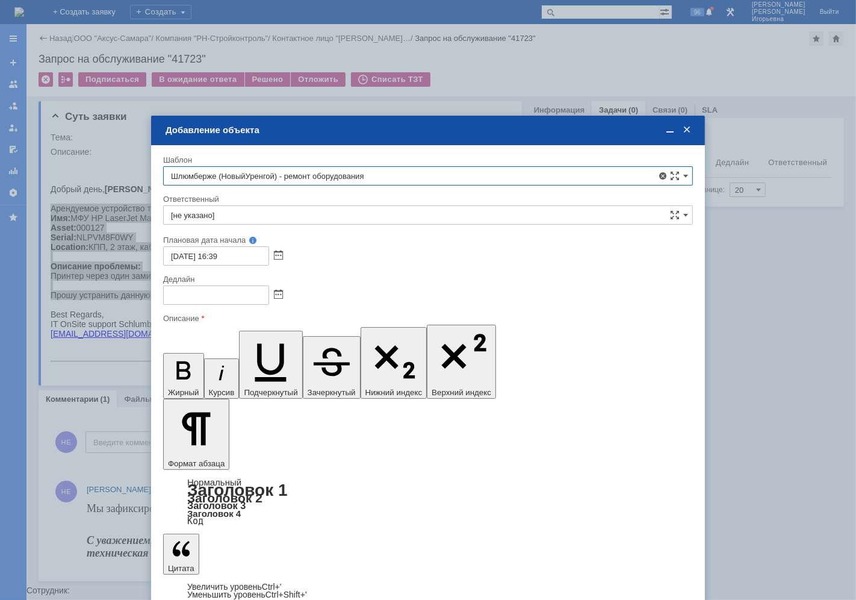
type input "[PERSON_NAME]"
type input "[DATE] 10:39"
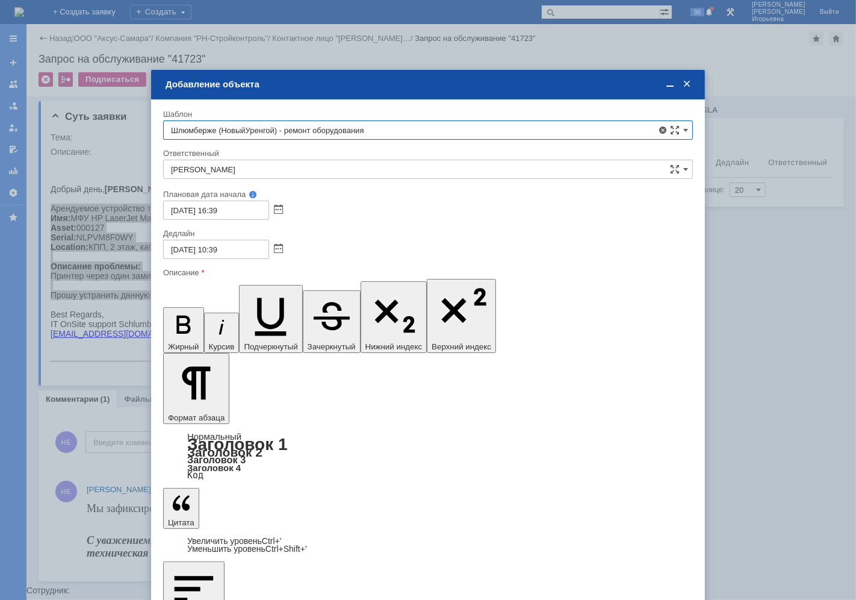
type input "Шлюмберже (НовыйУренгой) - ремонт оборудования"
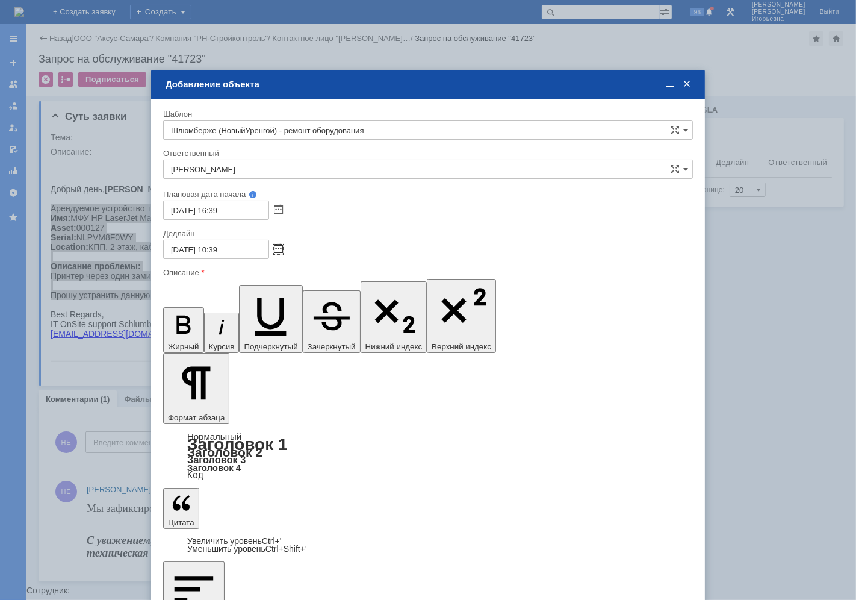
click at [279, 248] on span at bounding box center [278, 250] width 9 height 10
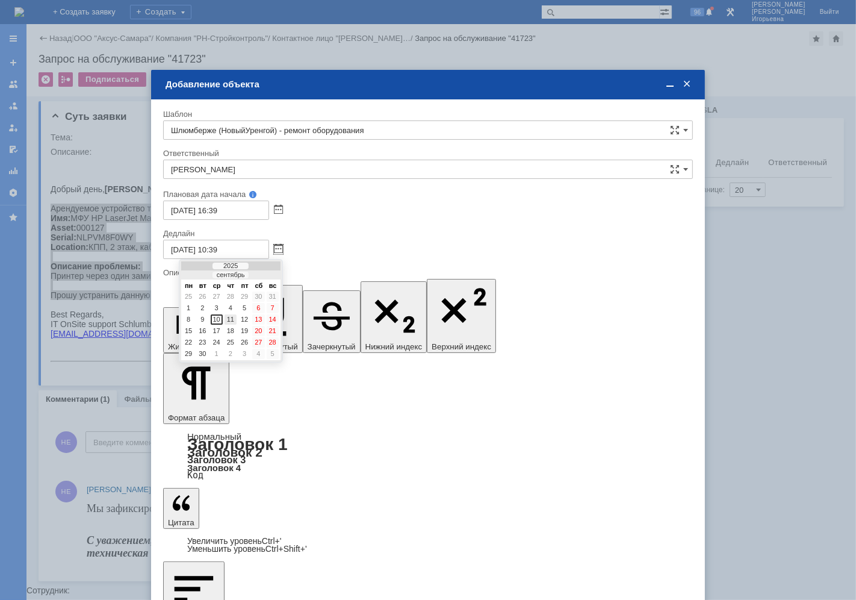
click at [230, 316] on div "11" at bounding box center [231, 319] width 12 height 10
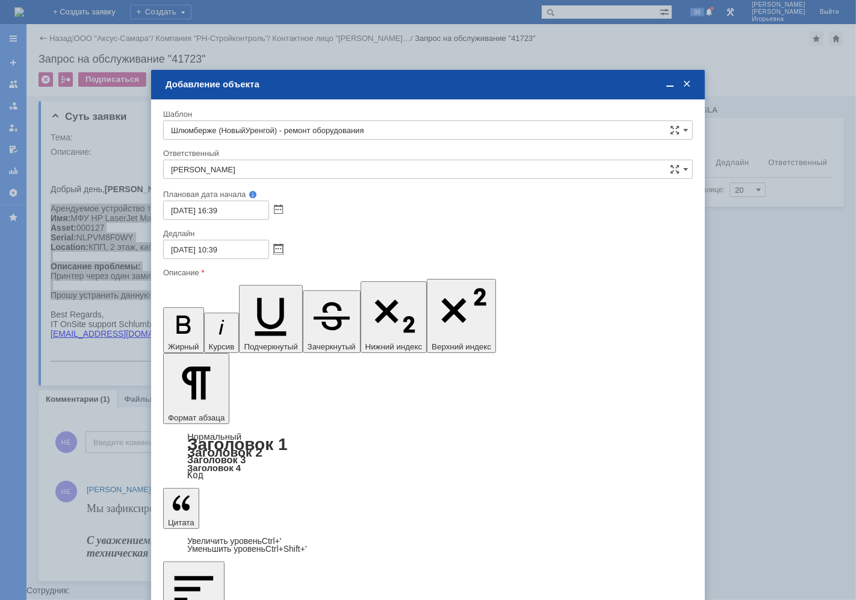
click at [214, 249] on input "[DATE] 10:39" at bounding box center [216, 249] width 106 height 19
type input "[DATE] 16:39"
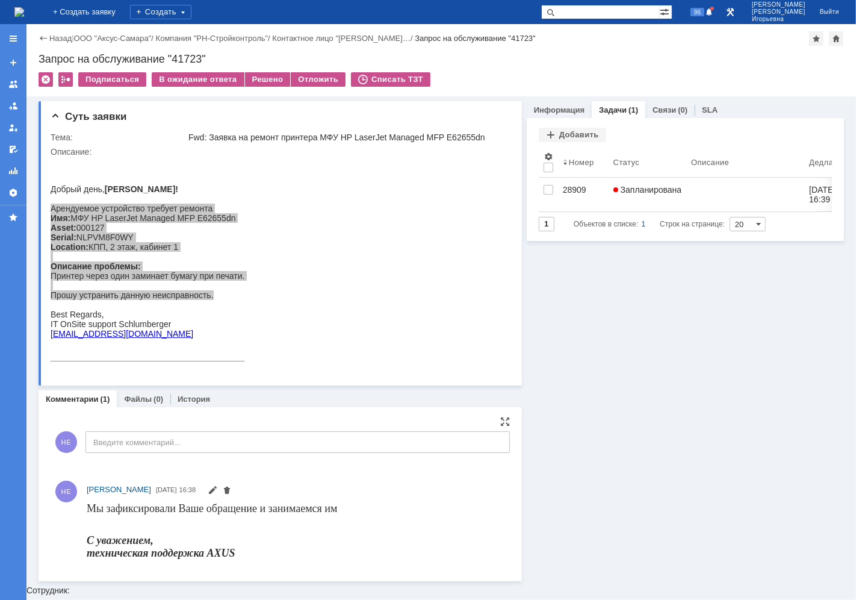
scroll to position [0, 0]
click at [616, 107] on link "Задачи" at bounding box center [613, 109] width 28 height 9
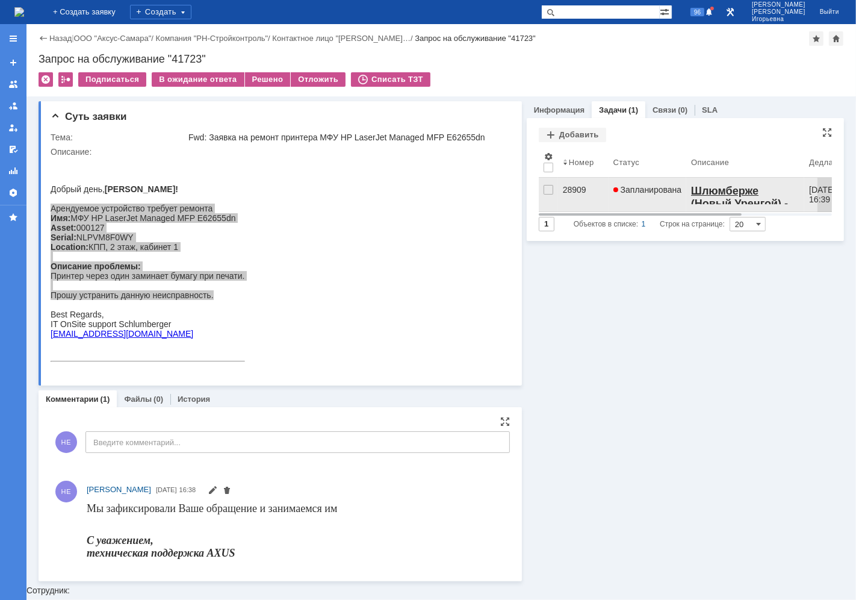
click at [578, 189] on div "28909" at bounding box center [583, 190] width 41 height 10
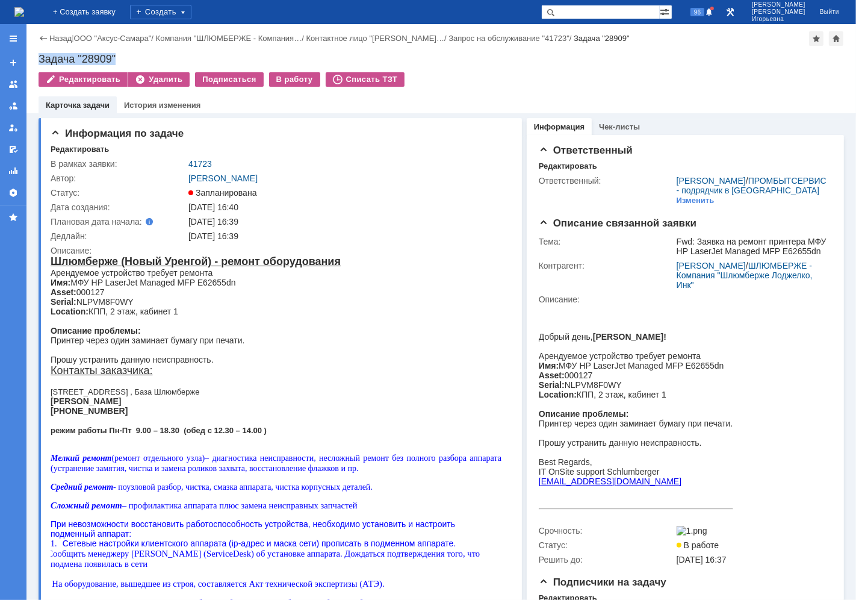
drag, startPoint x: 125, startPoint y: 56, endPoint x: 33, endPoint y: 58, distance: 91.6
click at [33, 58] on div "Назад | ООО "Аксус-Самара" / Компания "ШЛЮМБЕРЖЕ - Компания… / Контактное лицо …" at bounding box center [442, 68] width 830 height 89
copy div "Задача "28909""
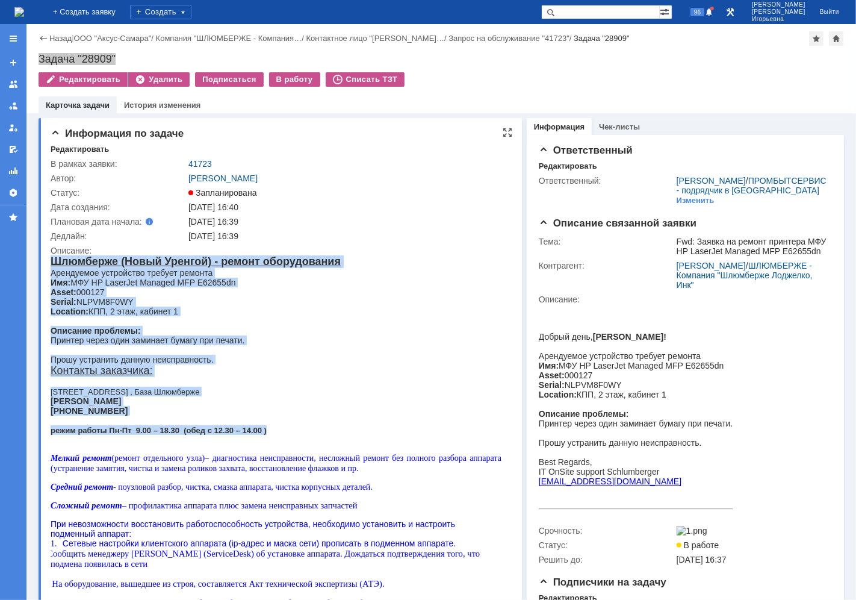
drag, startPoint x: 288, startPoint y: 427, endPoint x: 51, endPoint y: 260, distance: 290.1
click at [51, 260] on body "Шлюмберже (Новый Уренгой) - ремонт оборудования Арендуемое устройство требует р…" at bounding box center [275, 487] width 451 height 464
copy body "Шлюмберже (Новый Уренгой) - ремонт оборудования Арендуемое устройство требует р…"
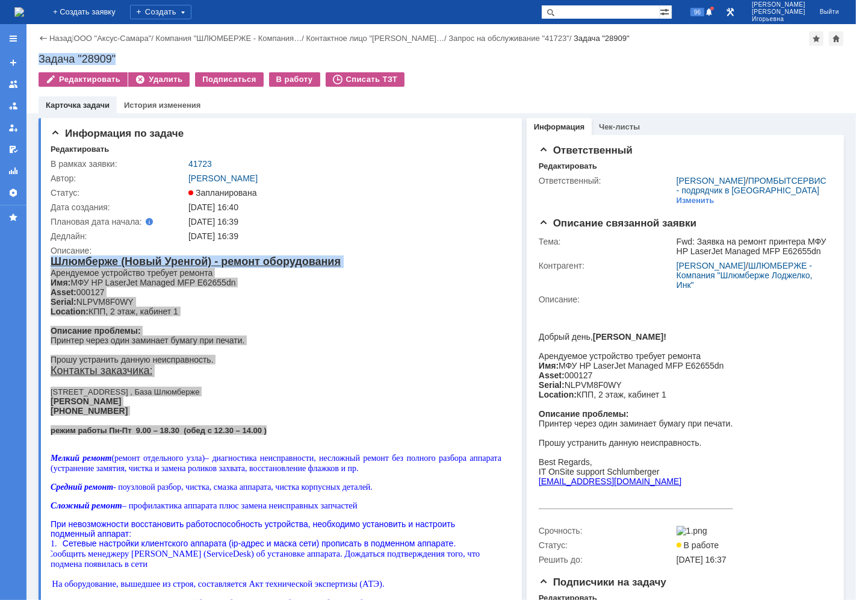
click at [24, 15] on img at bounding box center [19, 12] width 10 height 10
